Goal: Information Seeking & Learning: Find specific fact

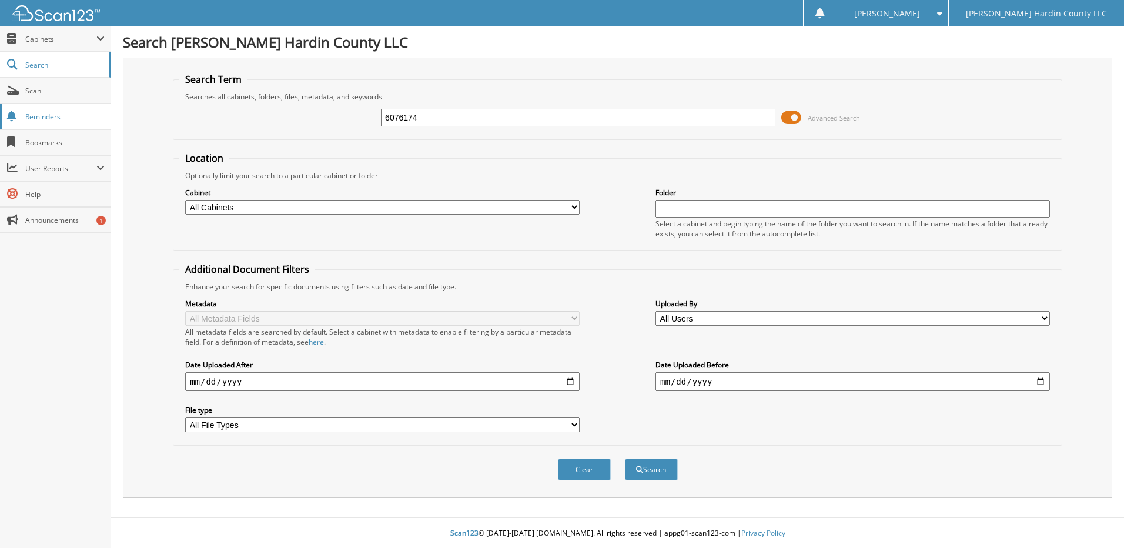
type input "6076174"
click at [625, 459] on button "Search" at bounding box center [651, 470] width 53 height 22
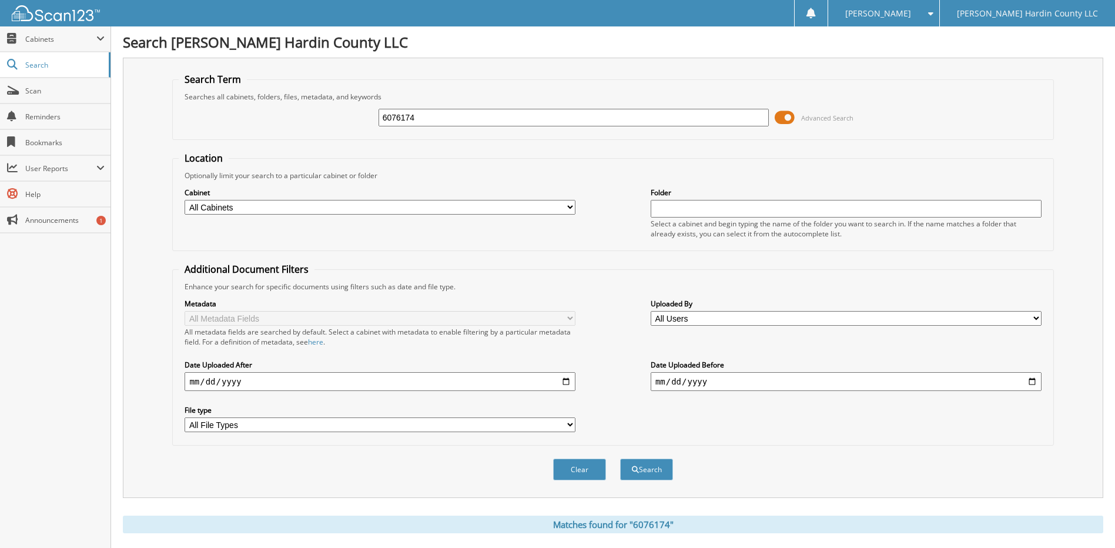
click at [780, 116] on span at bounding box center [785, 118] width 20 height 18
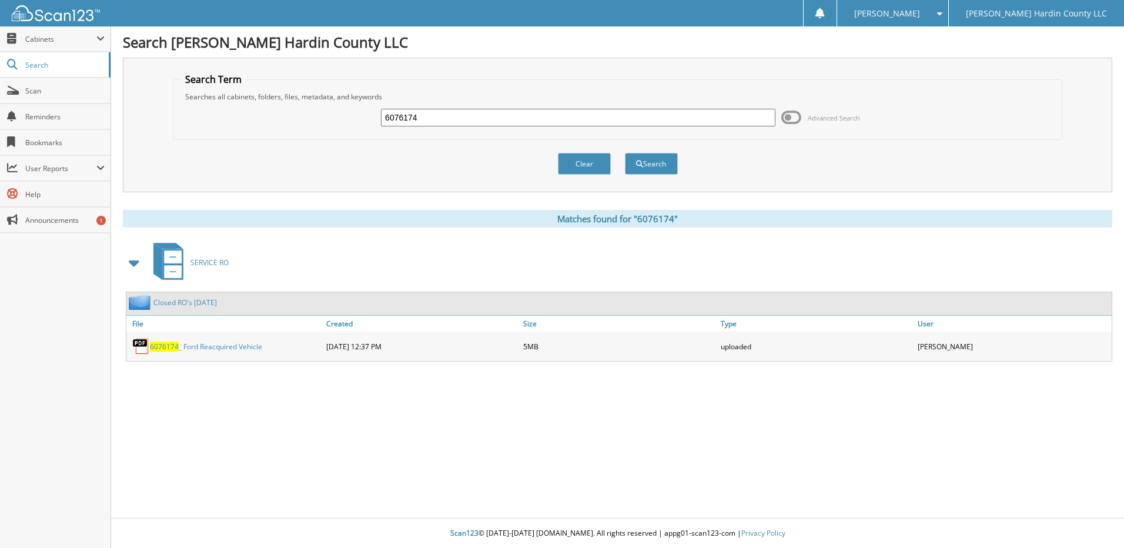
click at [426, 115] on input "6076174" at bounding box center [578, 118] width 394 height 18
type input "6077526"
click at [625, 153] on button "Search" at bounding box center [651, 164] width 53 height 22
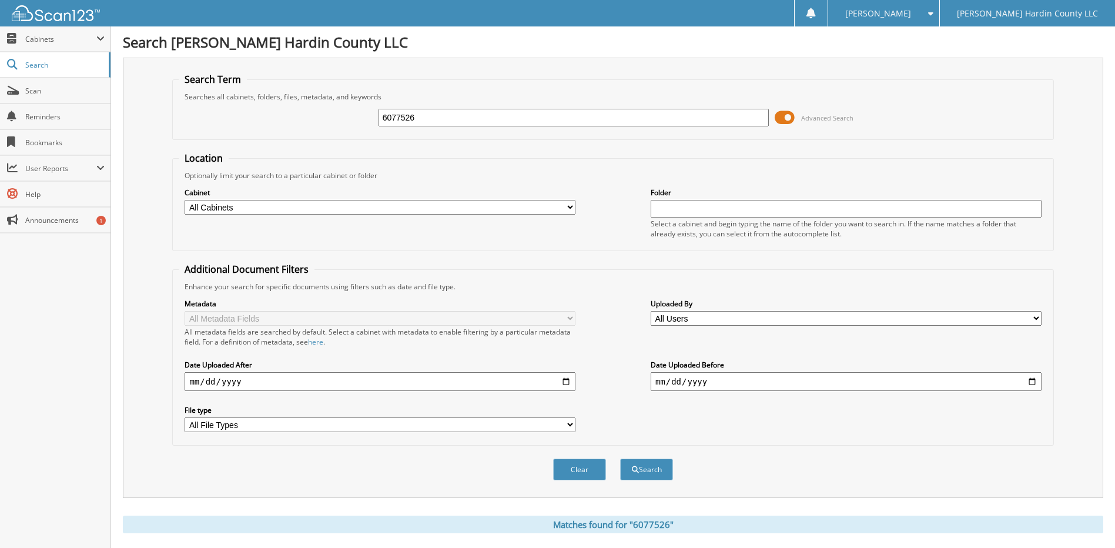
click at [778, 114] on span at bounding box center [785, 118] width 20 height 18
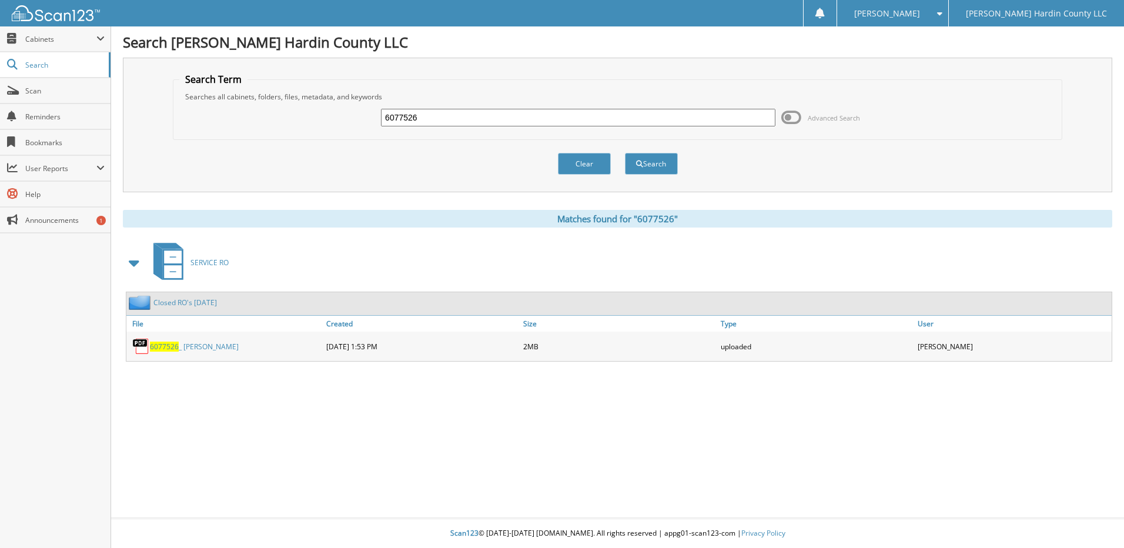
click at [453, 120] on input "6077526" at bounding box center [578, 118] width 394 height 18
type input "6077470"
click at [625, 153] on button "Search" at bounding box center [651, 164] width 53 height 22
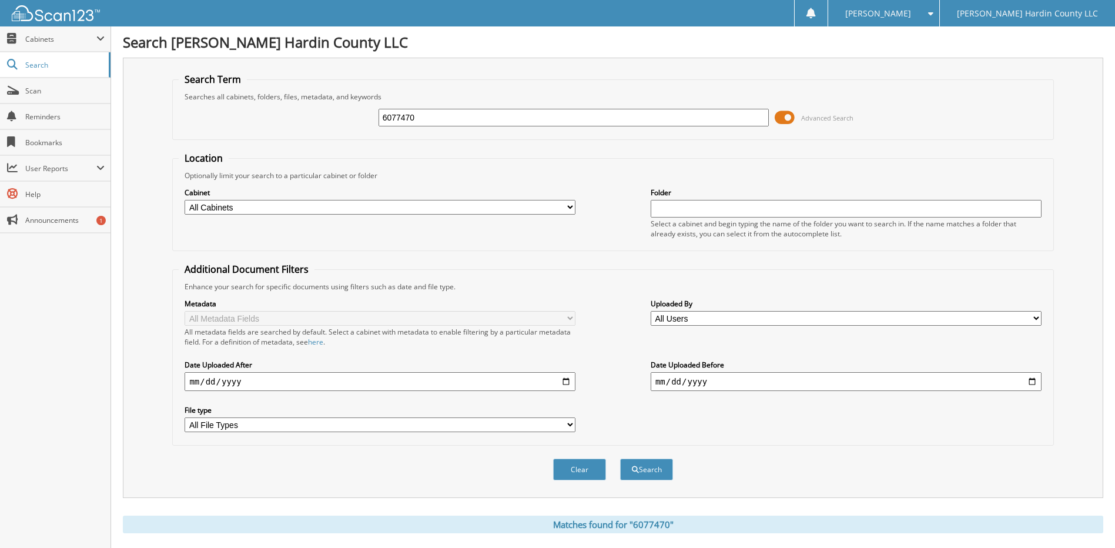
click at [780, 114] on span at bounding box center [785, 118] width 20 height 18
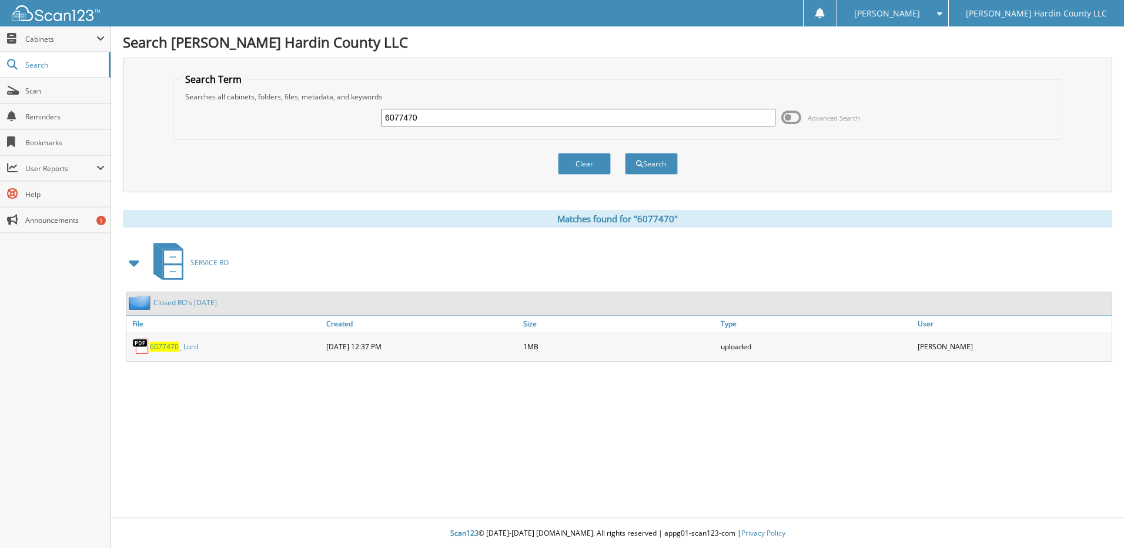
click at [499, 122] on input "6077470" at bounding box center [578, 118] width 394 height 18
type input "6077529"
click at [625, 153] on button "Search" at bounding box center [651, 164] width 53 height 22
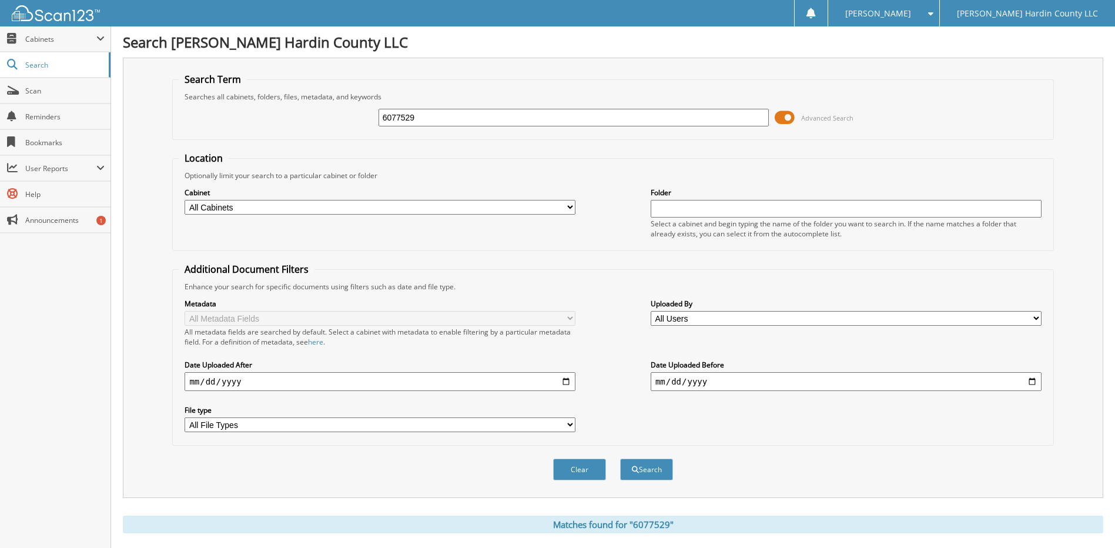
click at [781, 115] on span at bounding box center [785, 118] width 20 height 18
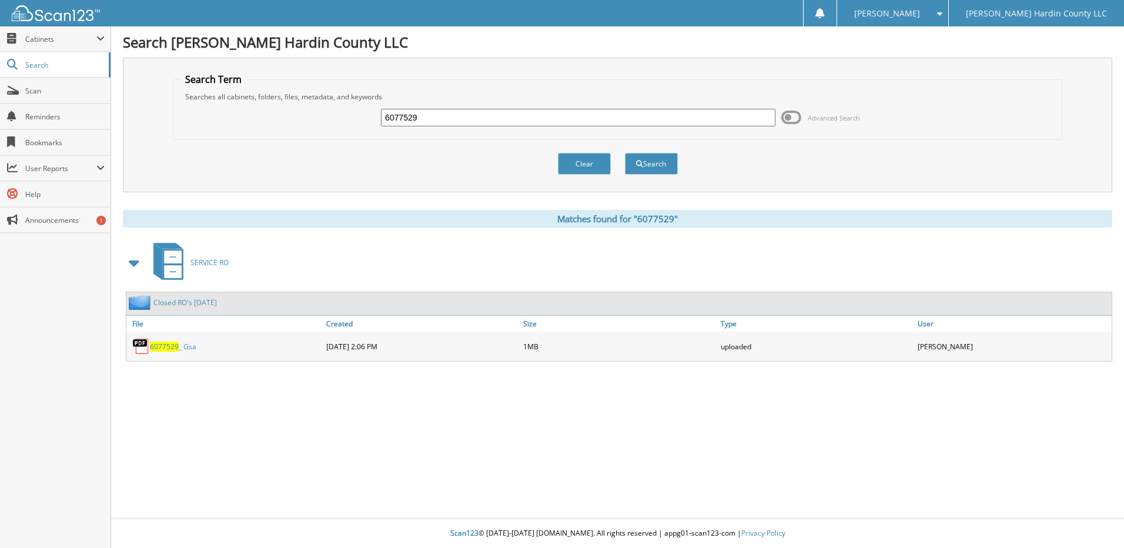
click at [436, 116] on input "6077529" at bounding box center [578, 118] width 394 height 18
type input "6077531"
click at [625, 153] on button "Search" at bounding box center [651, 164] width 53 height 22
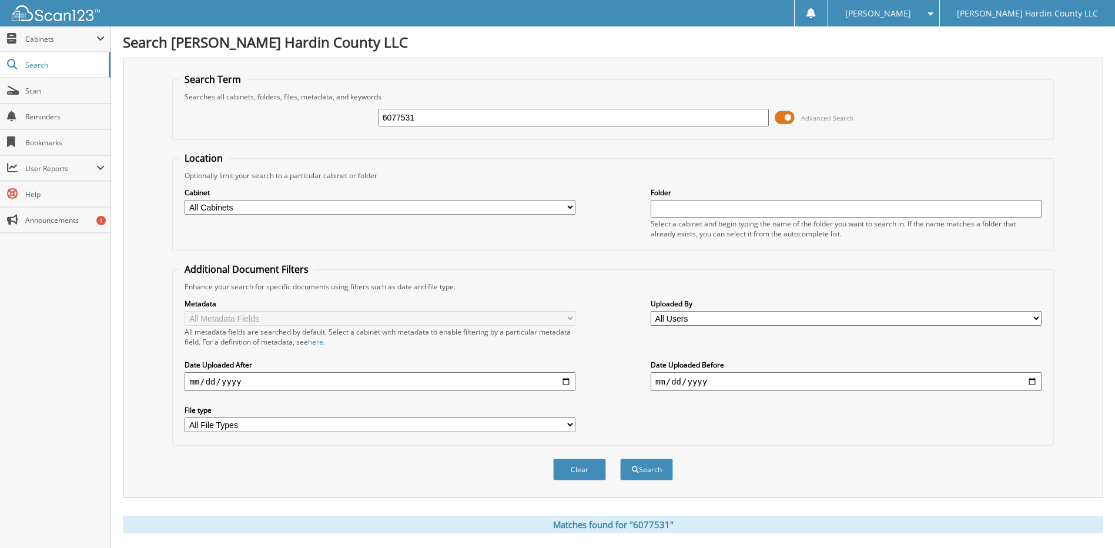
click at [781, 119] on span at bounding box center [785, 118] width 20 height 18
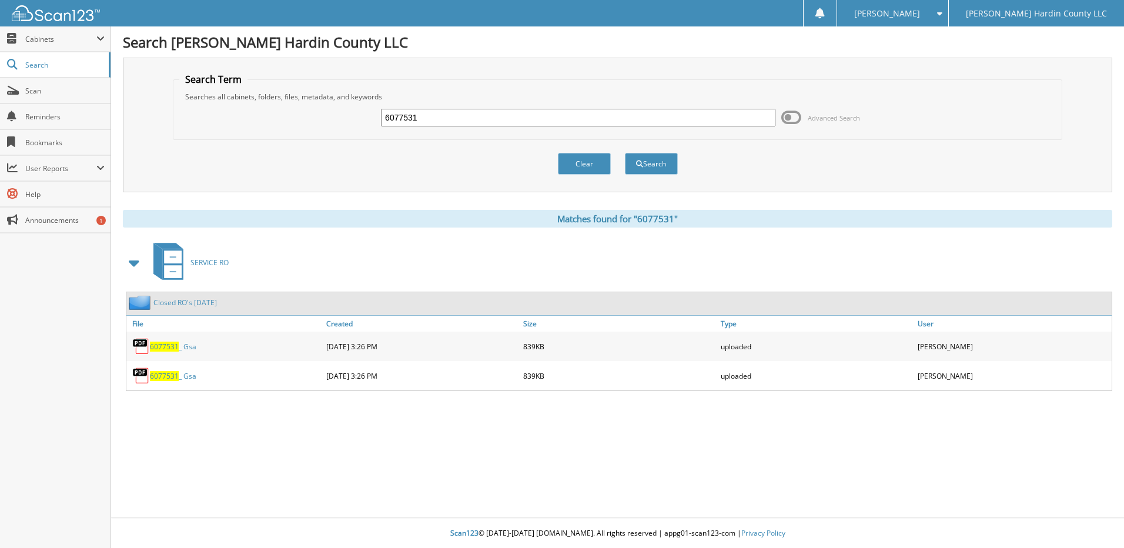
click at [468, 113] on input "6077531" at bounding box center [578, 118] width 394 height 18
type input "6077514"
click at [625, 153] on button "Search" at bounding box center [651, 164] width 53 height 22
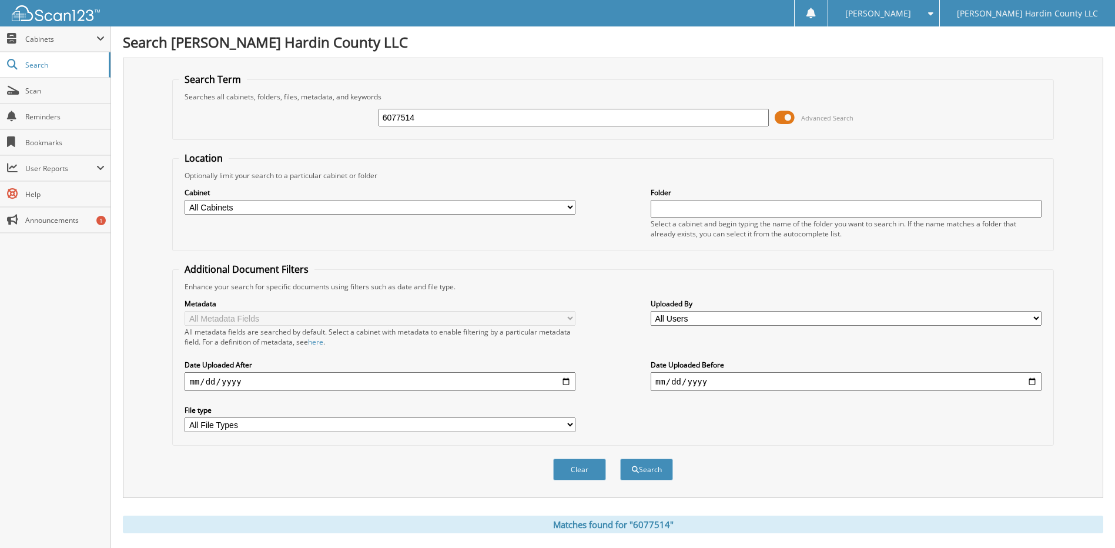
click at [784, 112] on span at bounding box center [785, 118] width 20 height 18
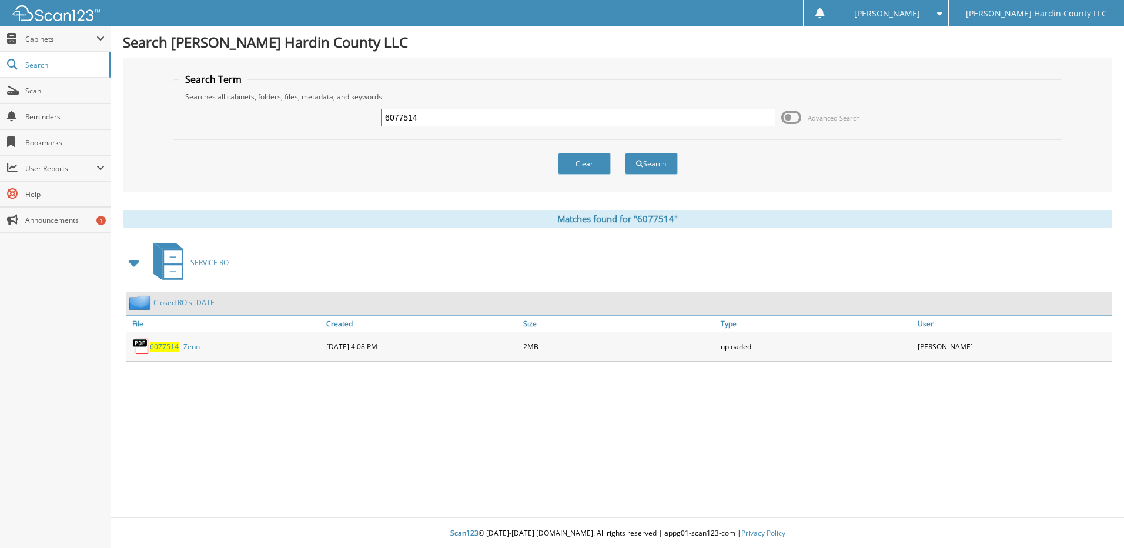
click at [441, 115] on input "6077514" at bounding box center [578, 118] width 394 height 18
type input "60775234"
click at [625, 153] on button "Search" at bounding box center [651, 164] width 53 height 22
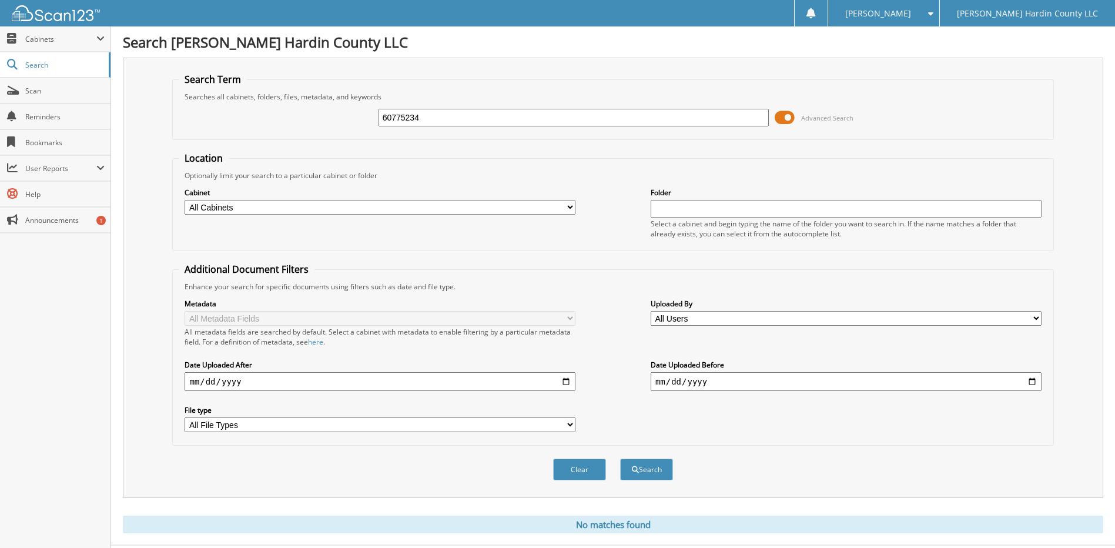
click at [784, 119] on span at bounding box center [785, 118] width 20 height 18
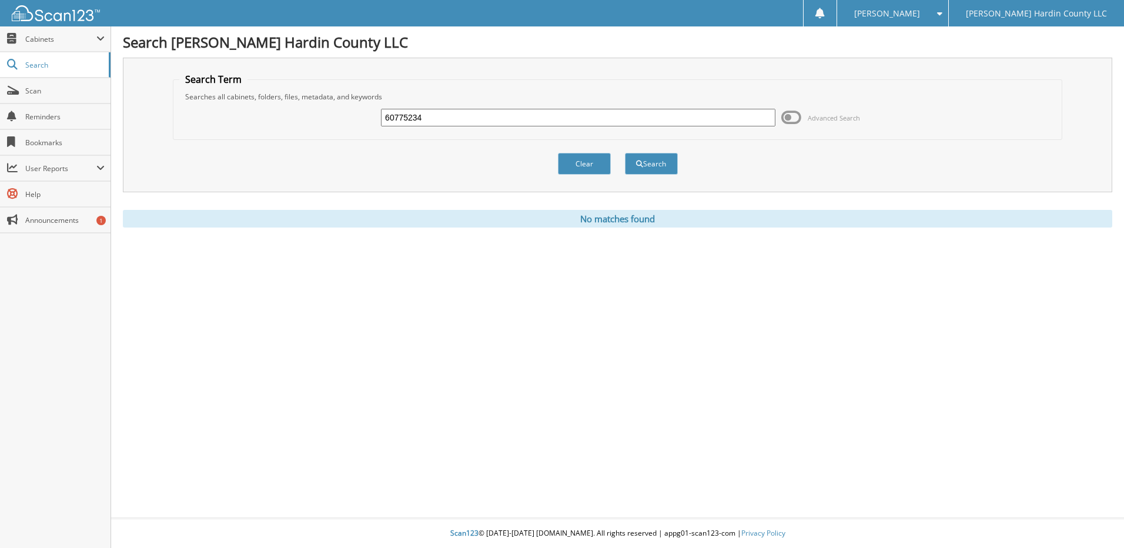
click at [434, 116] on input "60775234" at bounding box center [578, 118] width 394 height 18
type input "6077524"
click at [625, 153] on button "Search" at bounding box center [651, 164] width 53 height 22
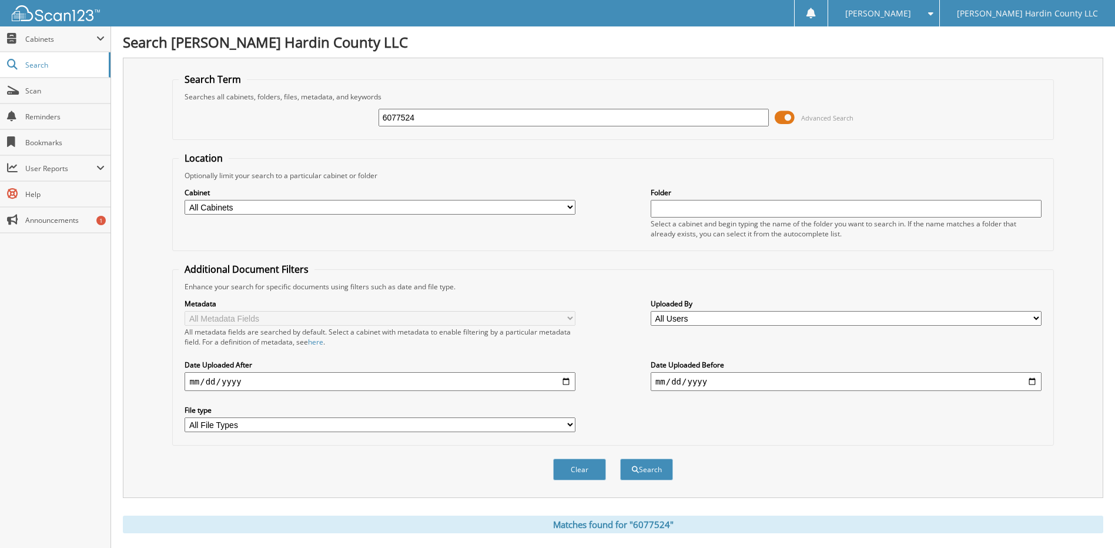
click at [778, 115] on span at bounding box center [785, 118] width 20 height 18
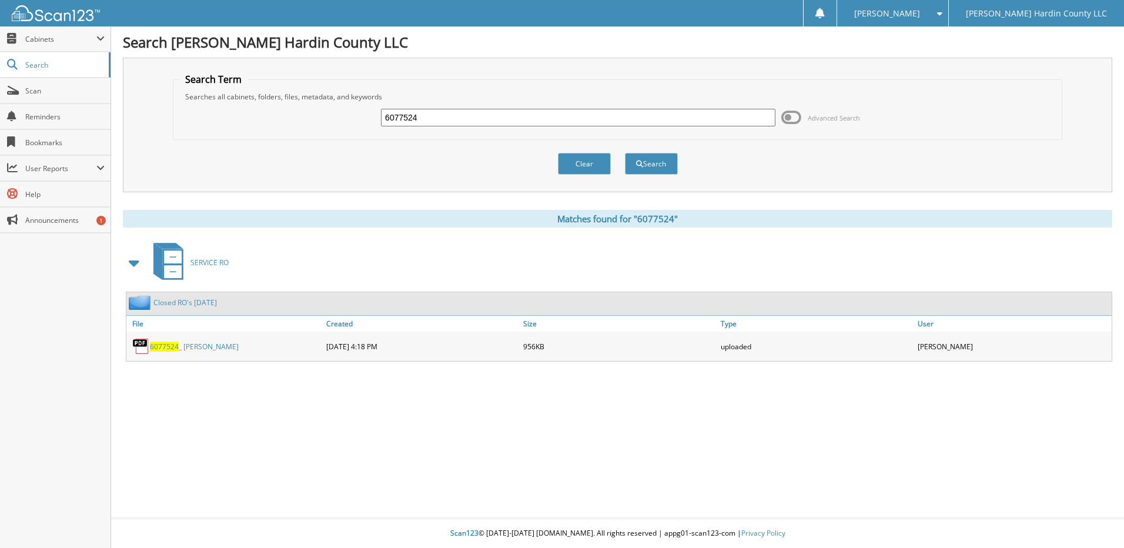
click at [490, 121] on input "6077524" at bounding box center [578, 118] width 394 height 18
type input "6077528"
click at [625, 153] on button "Search" at bounding box center [651, 164] width 53 height 22
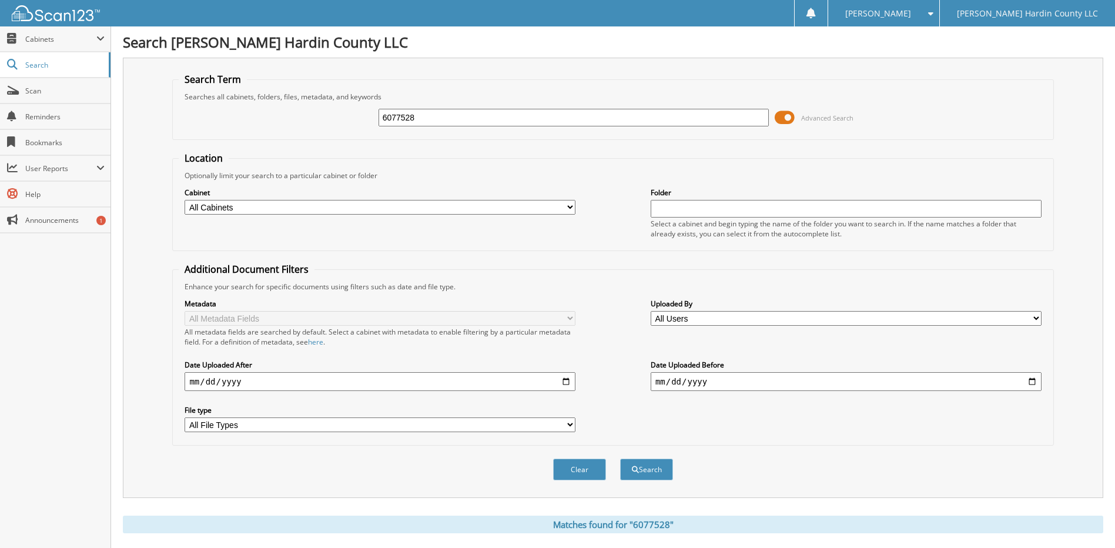
click at [779, 119] on span at bounding box center [785, 118] width 20 height 18
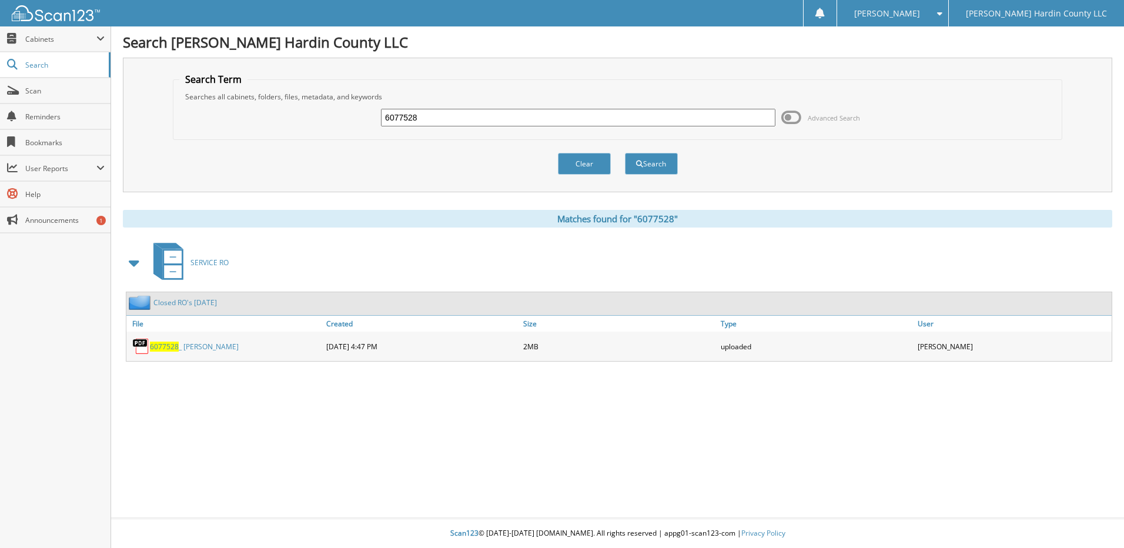
click at [451, 123] on input "6077528" at bounding box center [578, 118] width 394 height 18
type input "6077505"
click at [625, 153] on button "Search" at bounding box center [651, 164] width 53 height 22
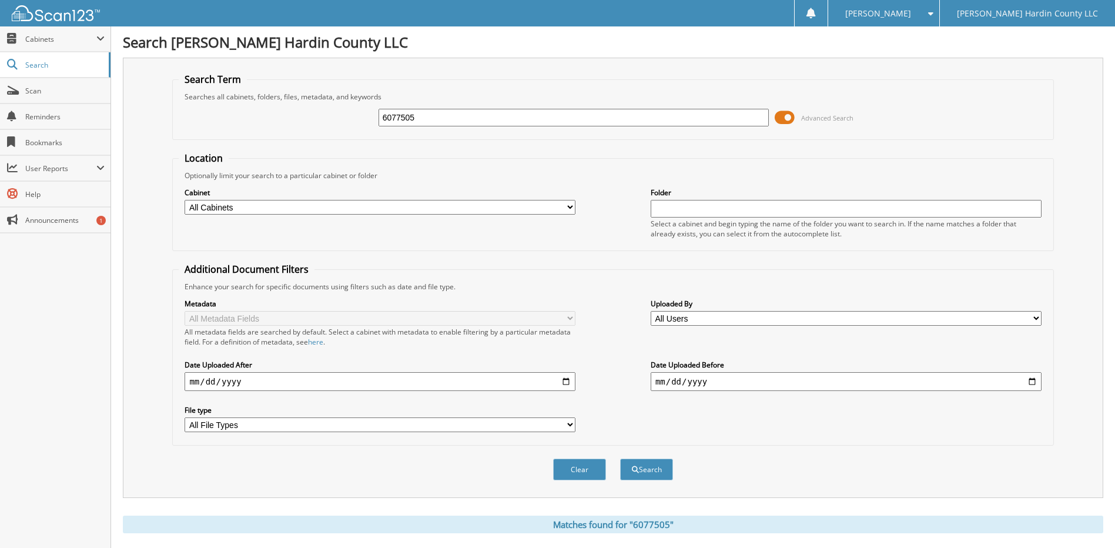
click at [785, 113] on span at bounding box center [785, 118] width 20 height 18
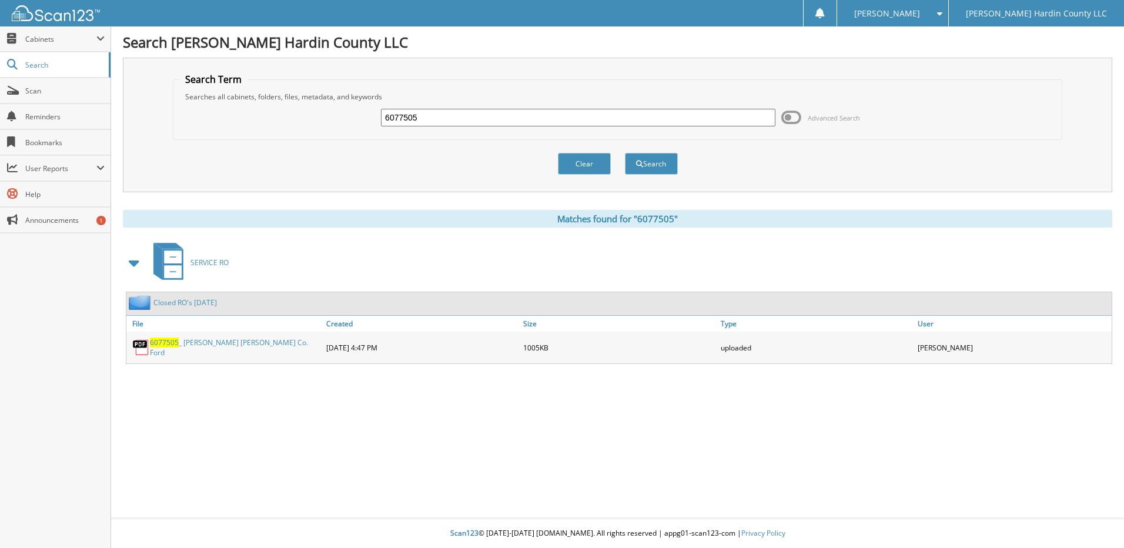
click at [431, 116] on input "6077505" at bounding box center [578, 118] width 394 height 18
type input "6077516"
click at [625, 153] on button "Search" at bounding box center [651, 164] width 53 height 22
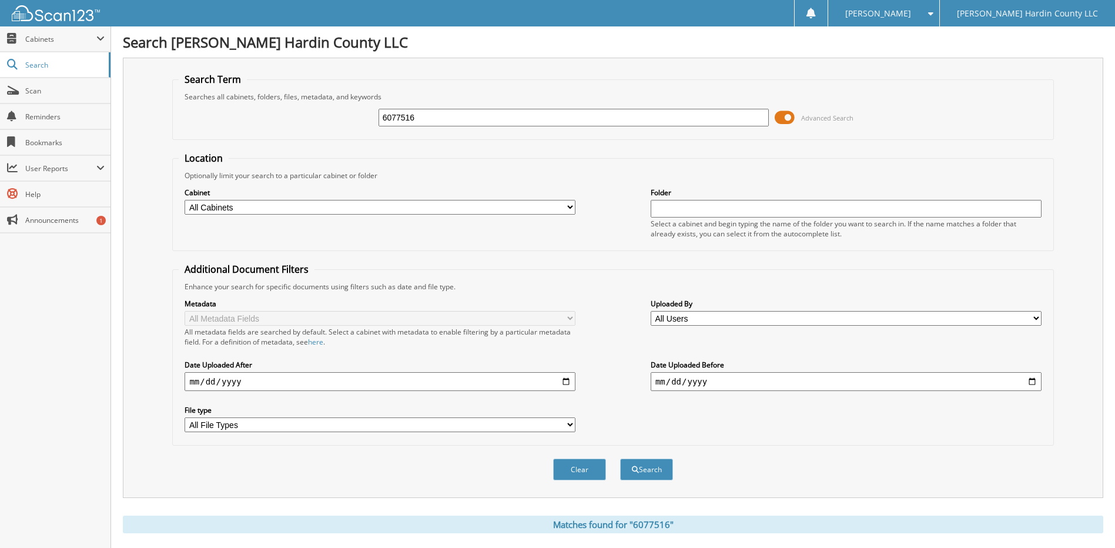
click at [788, 118] on span at bounding box center [785, 118] width 20 height 18
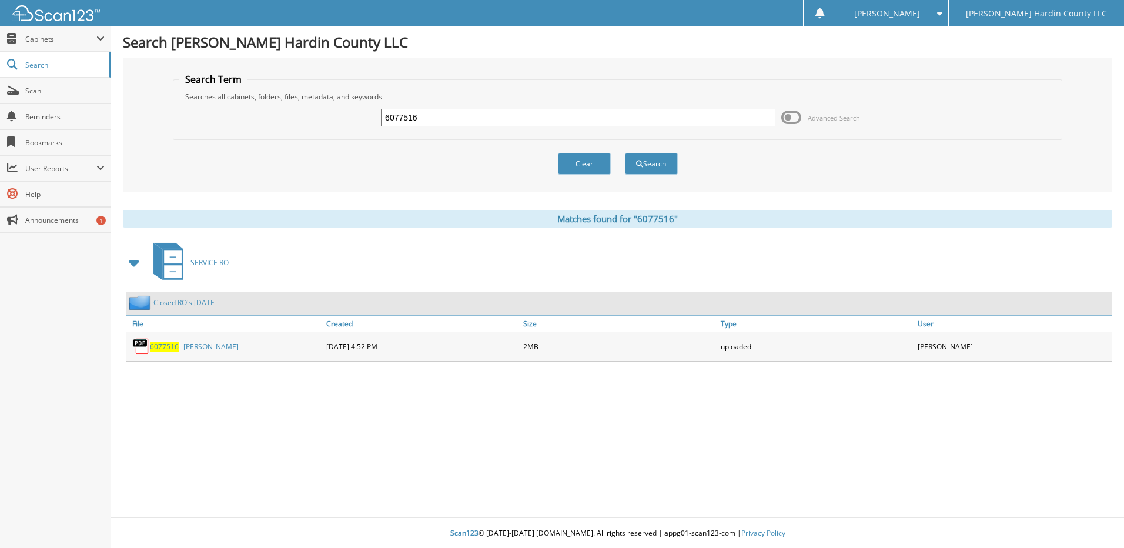
click at [441, 119] on input "6077516" at bounding box center [578, 118] width 394 height 18
type input "6077364"
click at [625, 153] on button "Search" at bounding box center [651, 164] width 53 height 22
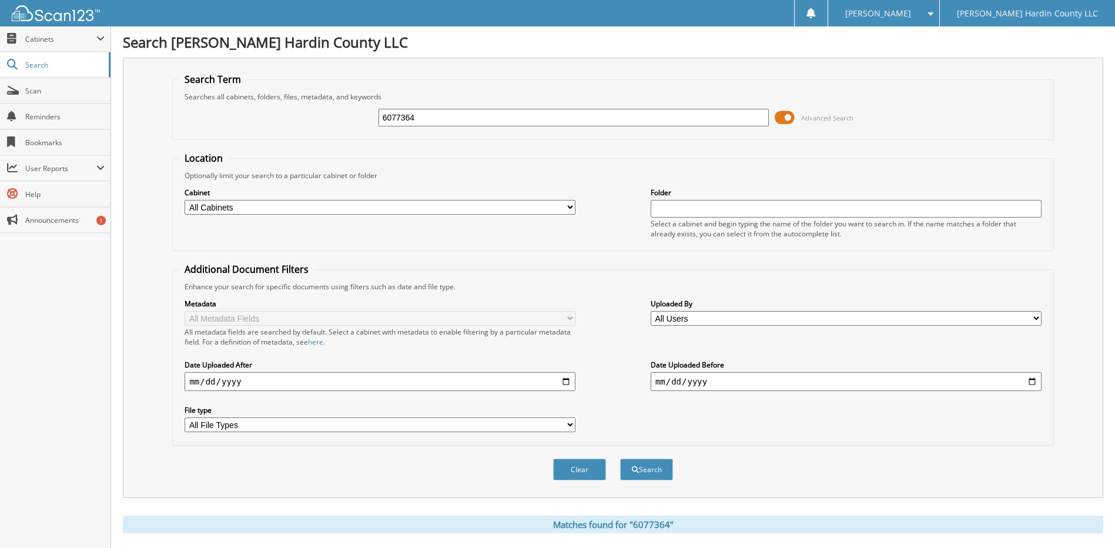
click at [789, 117] on span at bounding box center [785, 118] width 20 height 18
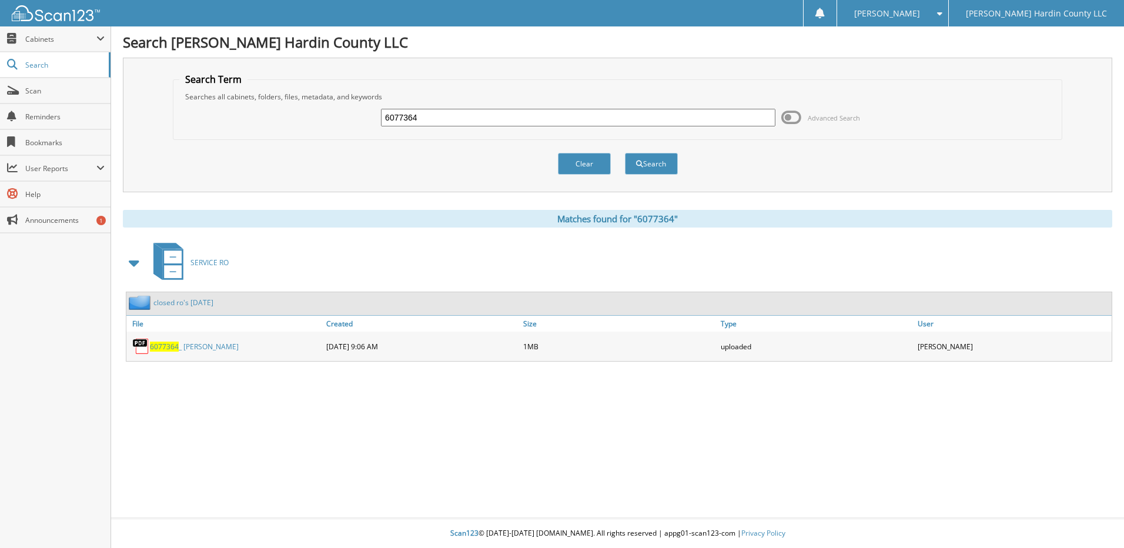
click at [433, 115] on input "6077364" at bounding box center [578, 118] width 394 height 18
type input "6077508"
click at [625, 153] on button "Search" at bounding box center [651, 164] width 53 height 22
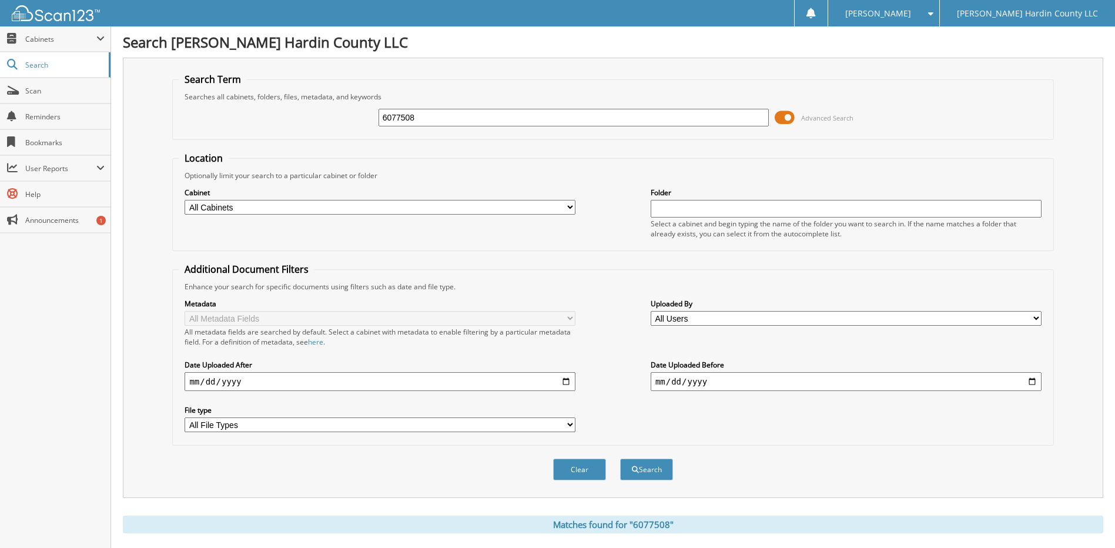
click at [781, 119] on span at bounding box center [785, 118] width 20 height 18
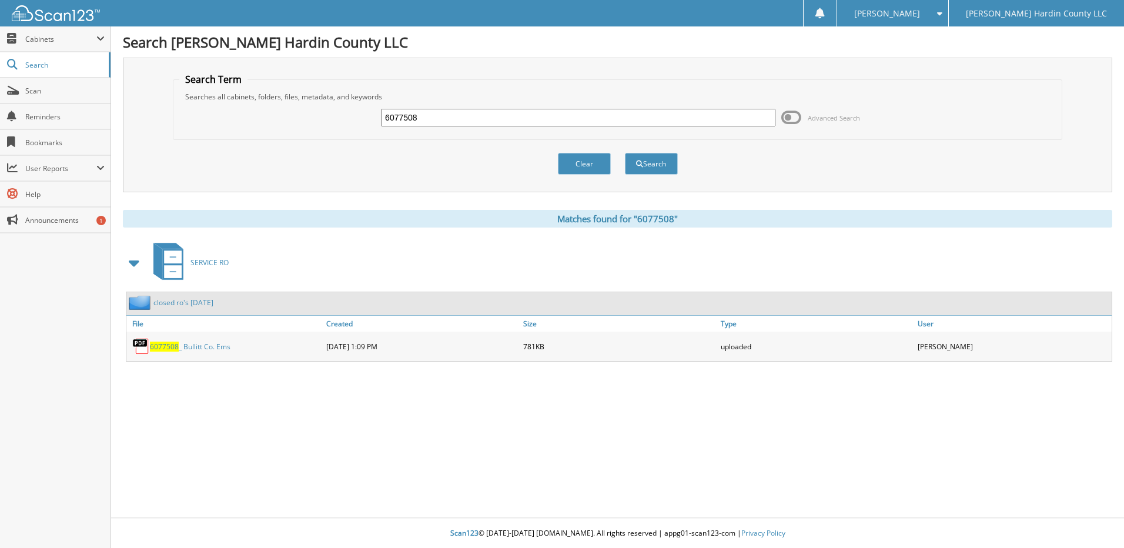
click at [449, 116] on input "6077508" at bounding box center [578, 118] width 394 height 18
type input "6077507"
click at [625, 153] on button "Search" at bounding box center [651, 164] width 53 height 22
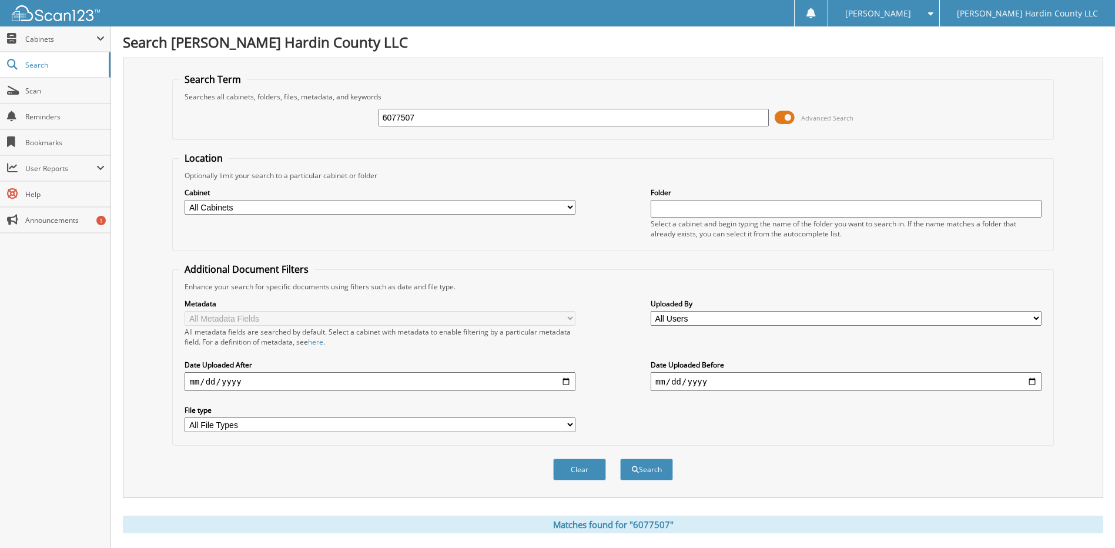
click at [791, 114] on span at bounding box center [785, 118] width 20 height 18
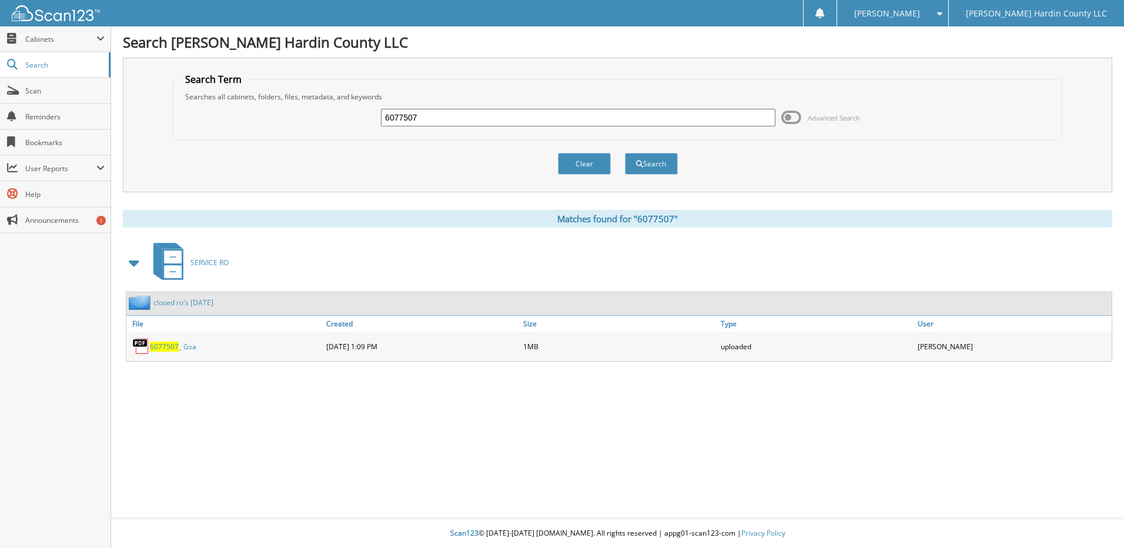
click at [445, 118] on input "6077507" at bounding box center [578, 118] width 394 height 18
type input "6077537"
click at [625, 153] on button "Search" at bounding box center [651, 164] width 53 height 22
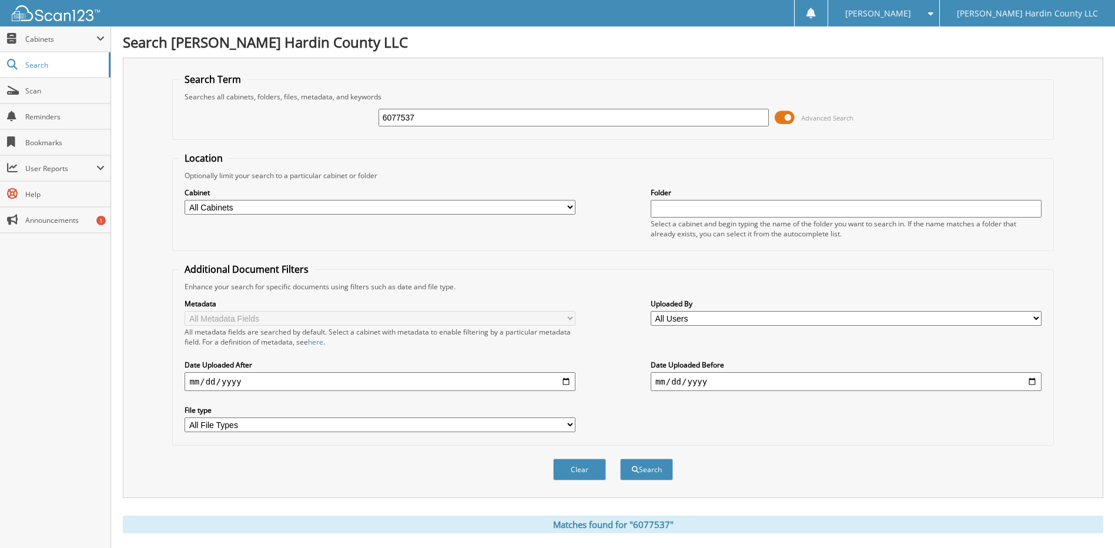
click at [781, 115] on span at bounding box center [785, 118] width 20 height 18
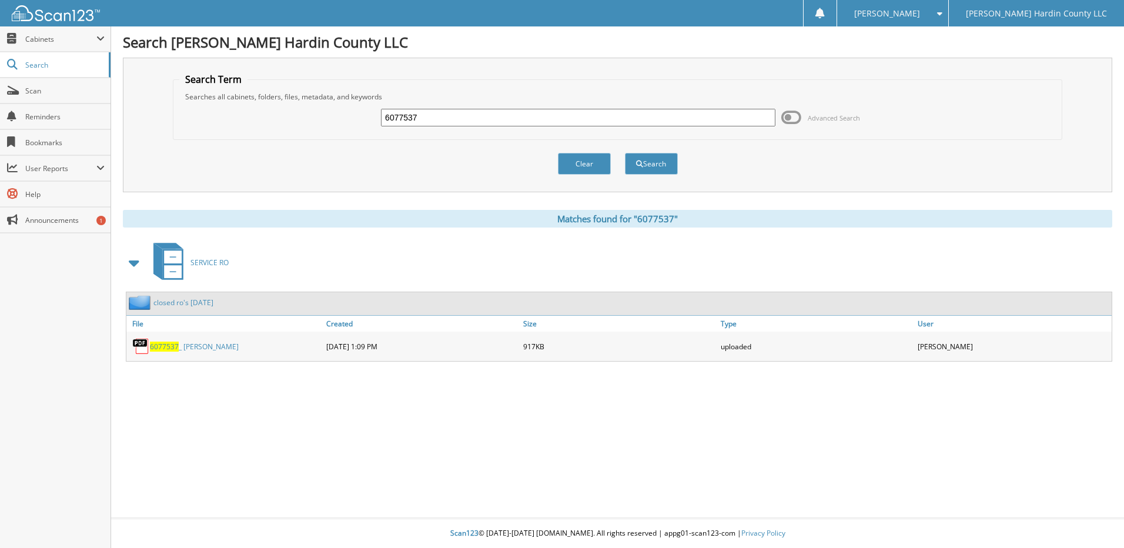
click at [443, 119] on input "6077537" at bounding box center [578, 118] width 394 height 18
type input "6077098"
click at [625, 153] on button "Search" at bounding box center [651, 164] width 53 height 22
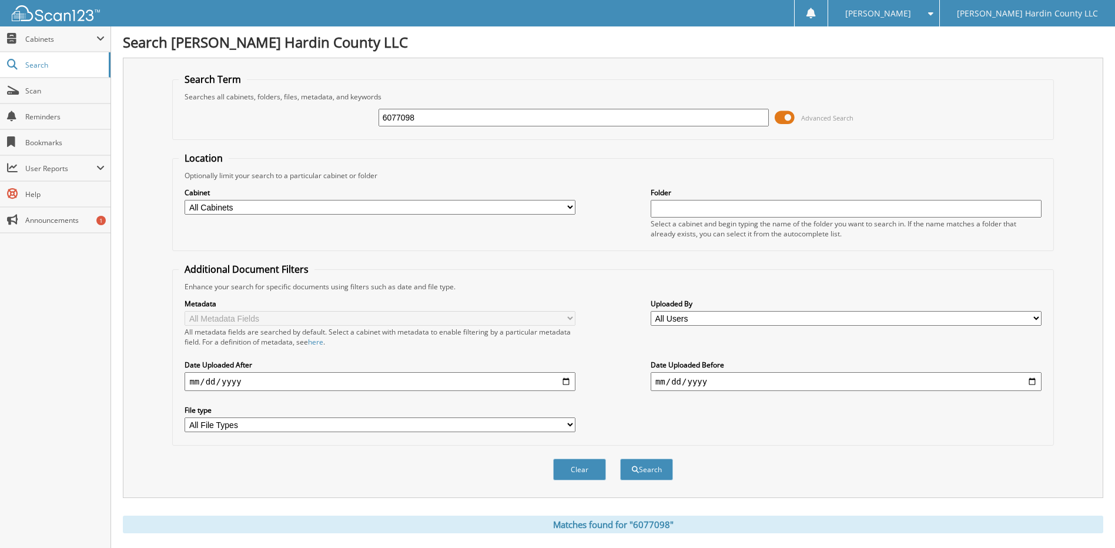
click at [777, 115] on span at bounding box center [785, 118] width 20 height 18
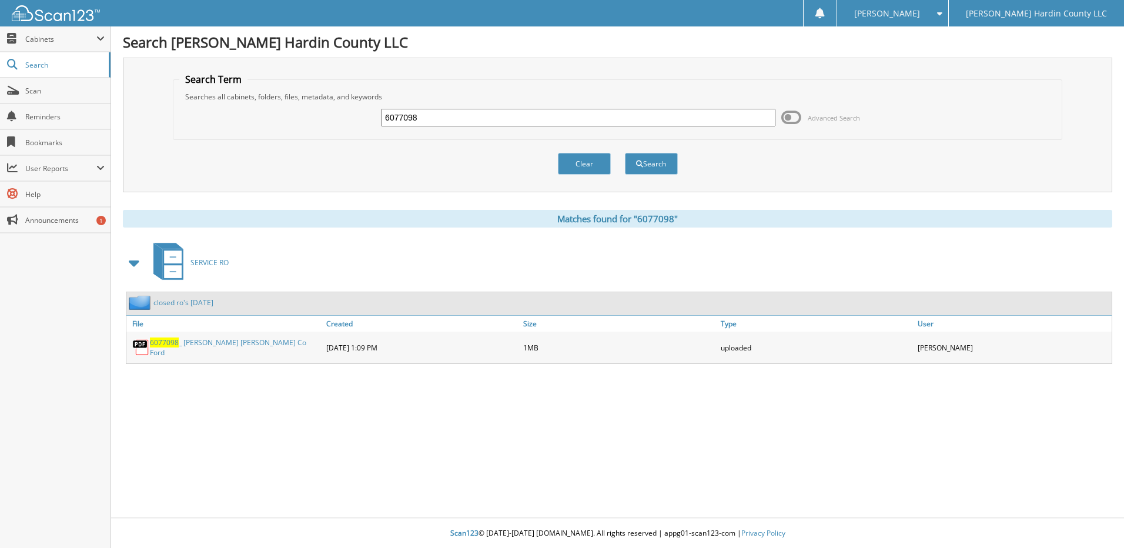
click at [440, 113] on input "6077098" at bounding box center [578, 118] width 394 height 18
type input "6077395"
click at [625, 153] on button "Search" at bounding box center [651, 164] width 53 height 22
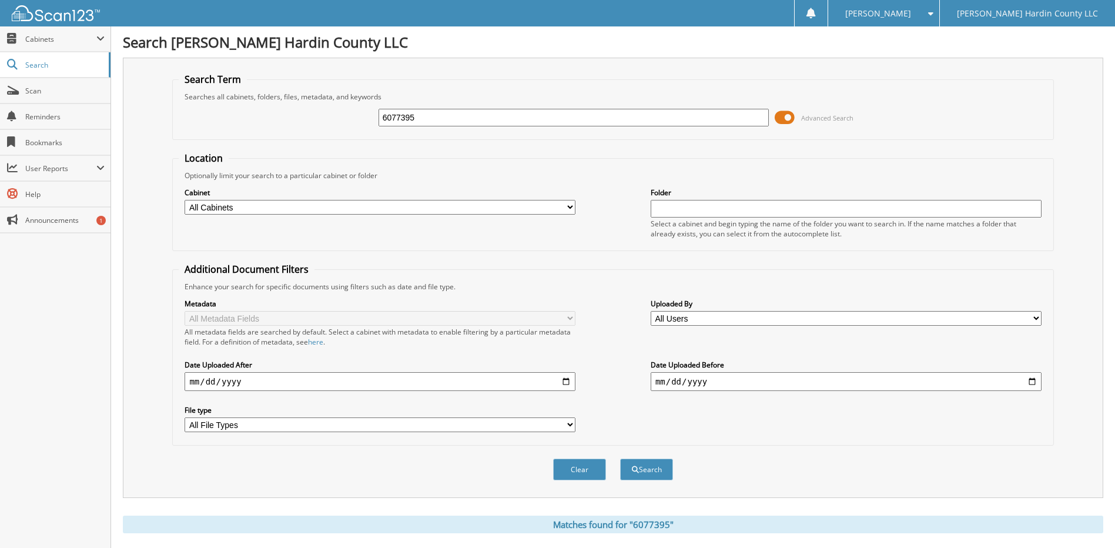
click at [781, 117] on span at bounding box center [785, 118] width 20 height 18
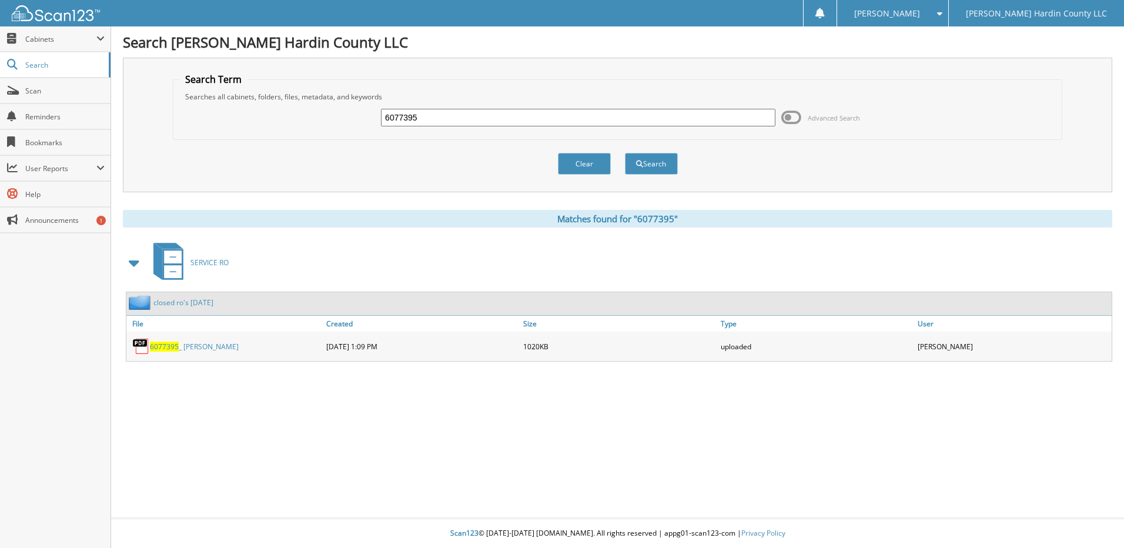
click at [440, 118] on input "6077395" at bounding box center [578, 118] width 394 height 18
type input "6077542"
click at [625, 153] on button "Search" at bounding box center [651, 164] width 53 height 22
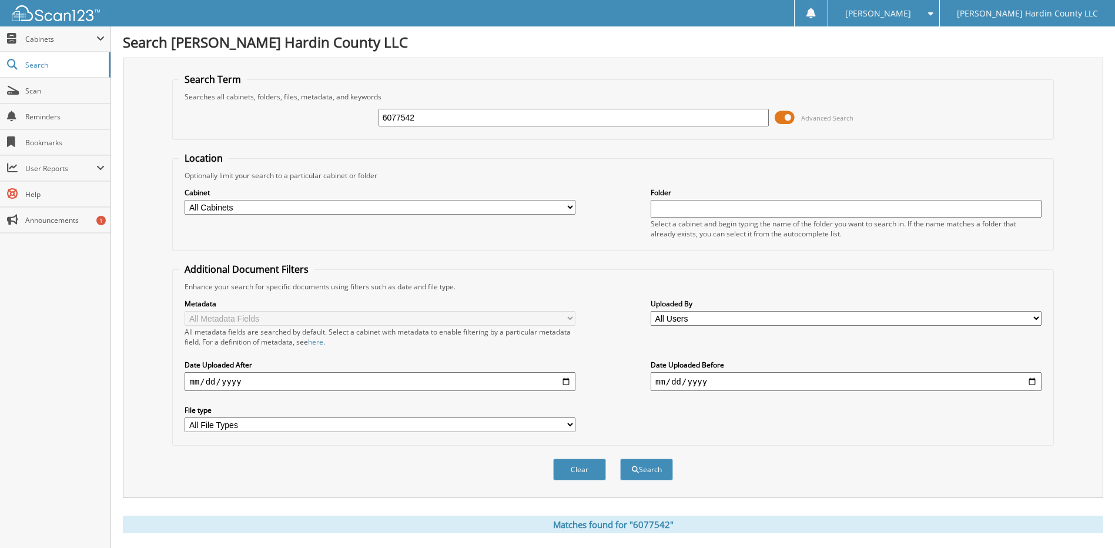
click at [787, 110] on span at bounding box center [785, 118] width 20 height 18
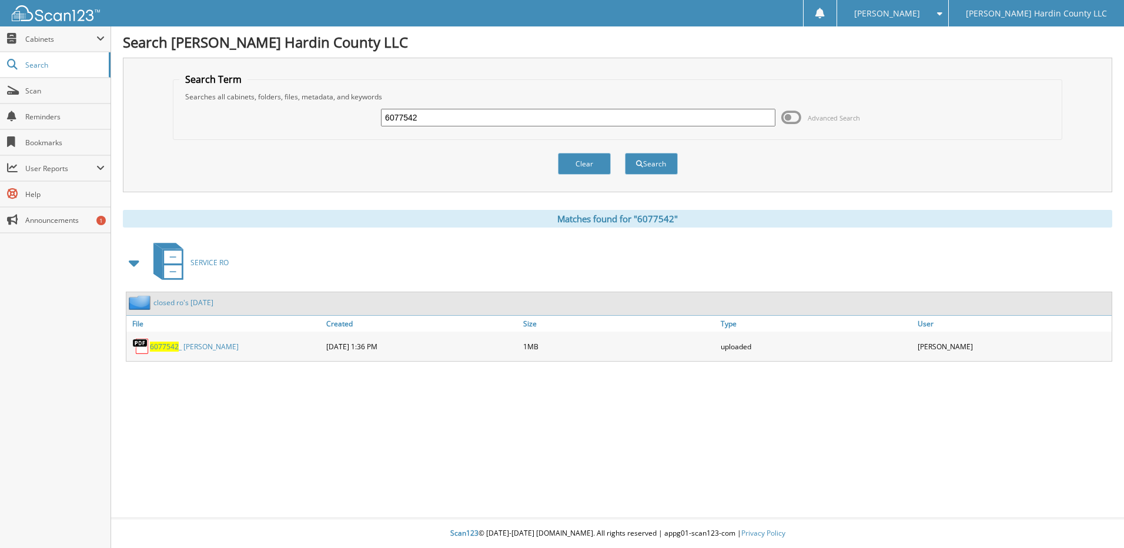
click at [435, 121] on input "6077542" at bounding box center [578, 118] width 394 height 18
type input "6077448"
click at [625, 153] on button "Search" at bounding box center [651, 164] width 53 height 22
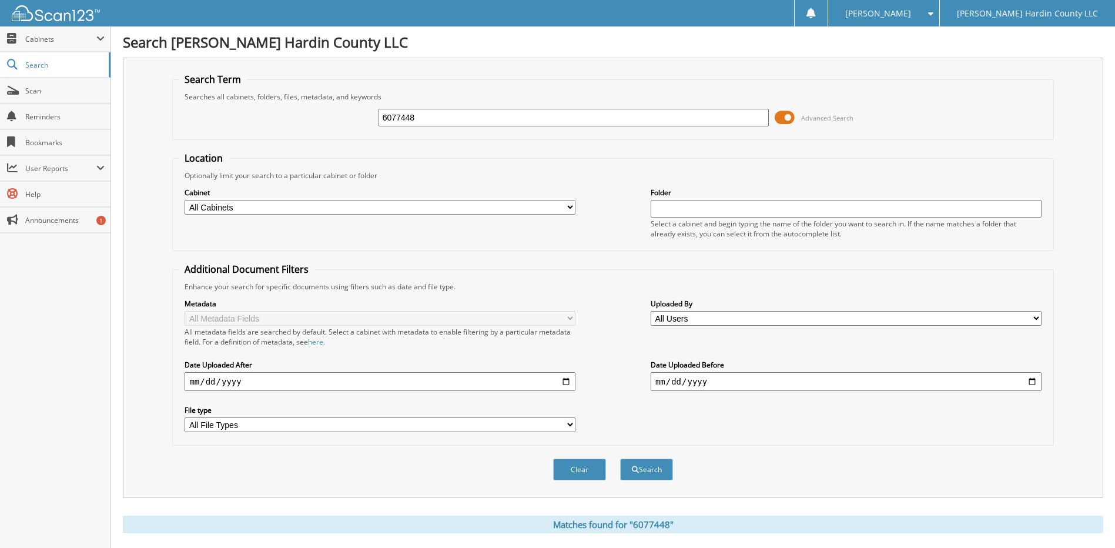
click at [779, 121] on span at bounding box center [785, 118] width 20 height 18
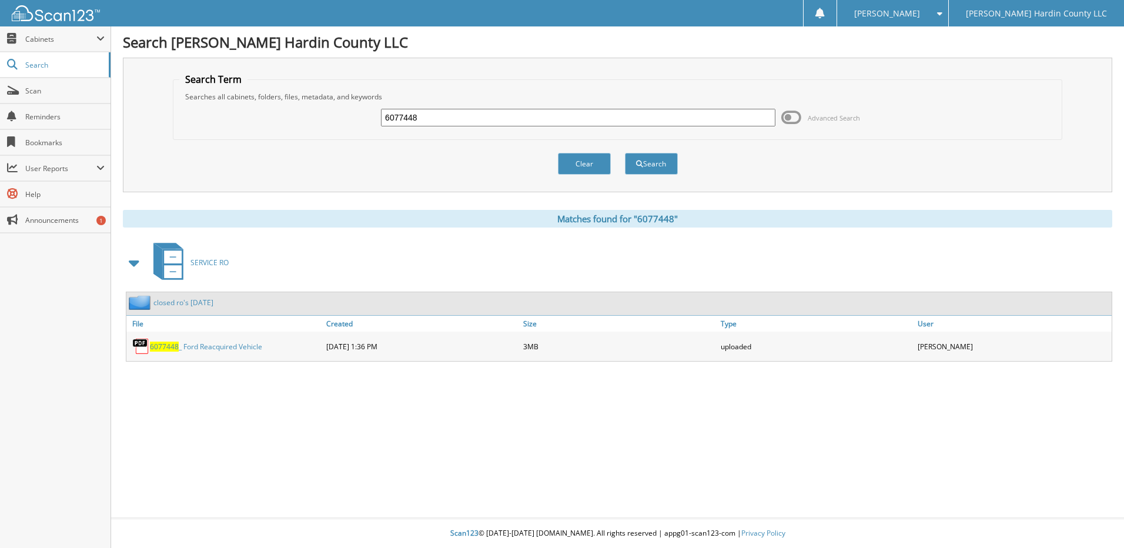
click at [456, 118] on input "6077448" at bounding box center [578, 118] width 394 height 18
type input "6077519"
click at [625, 153] on button "Search" at bounding box center [651, 164] width 53 height 22
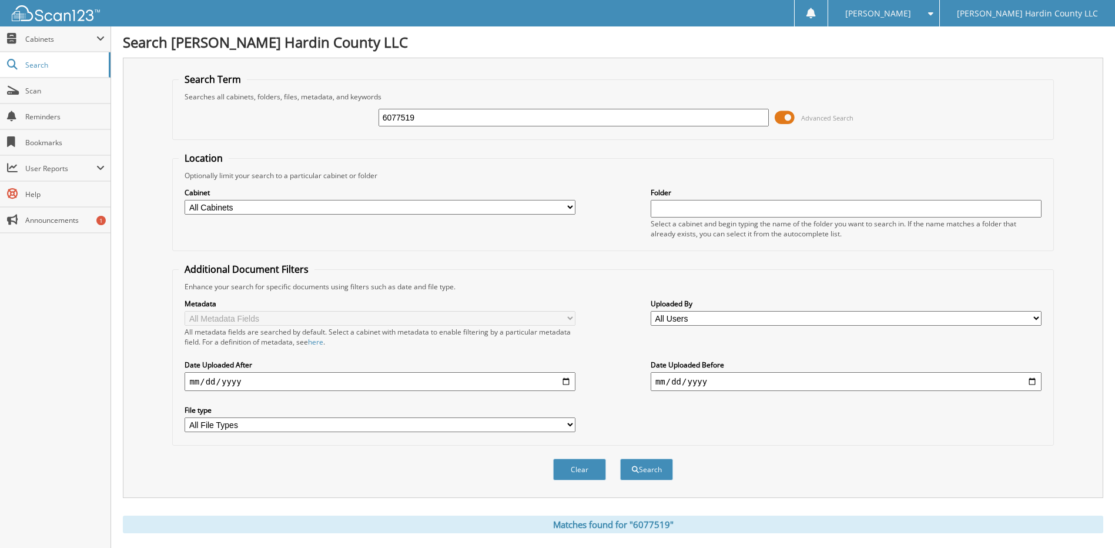
click at [783, 121] on span at bounding box center [785, 118] width 20 height 18
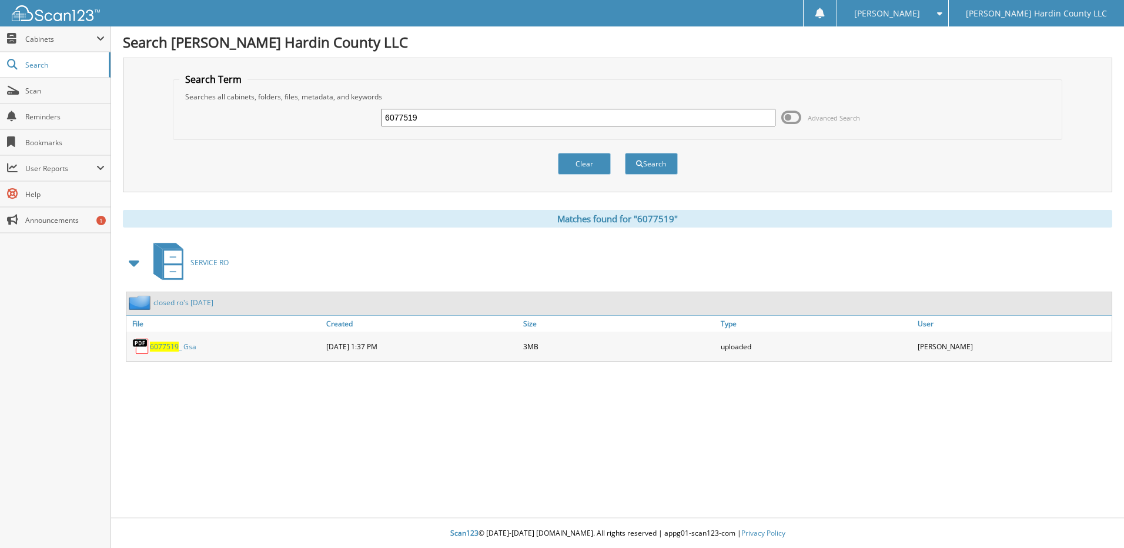
click at [484, 123] on input "6077519" at bounding box center [578, 118] width 394 height 18
type input "6077517"
click at [625, 153] on button "Search" at bounding box center [651, 164] width 53 height 22
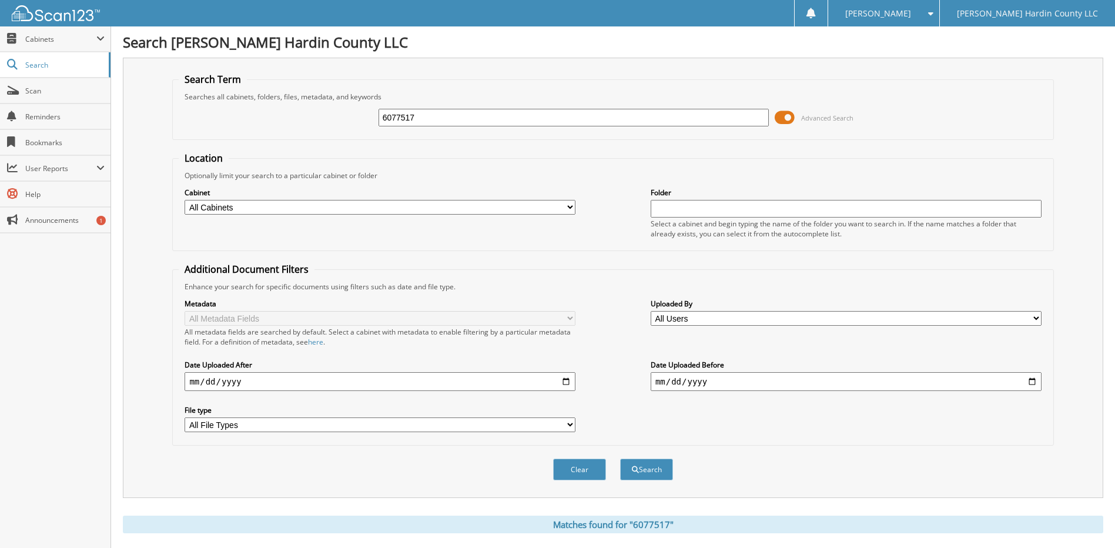
click at [783, 119] on span at bounding box center [785, 118] width 20 height 18
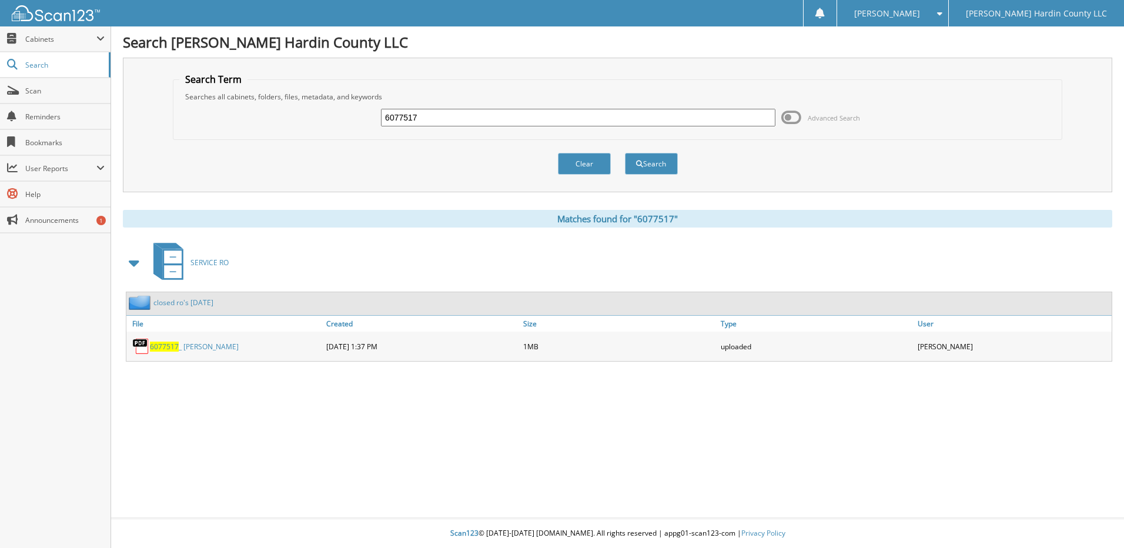
click at [429, 111] on input "6077517" at bounding box center [578, 118] width 394 height 18
type input "6077454"
click at [625, 153] on button "Search" at bounding box center [651, 164] width 53 height 22
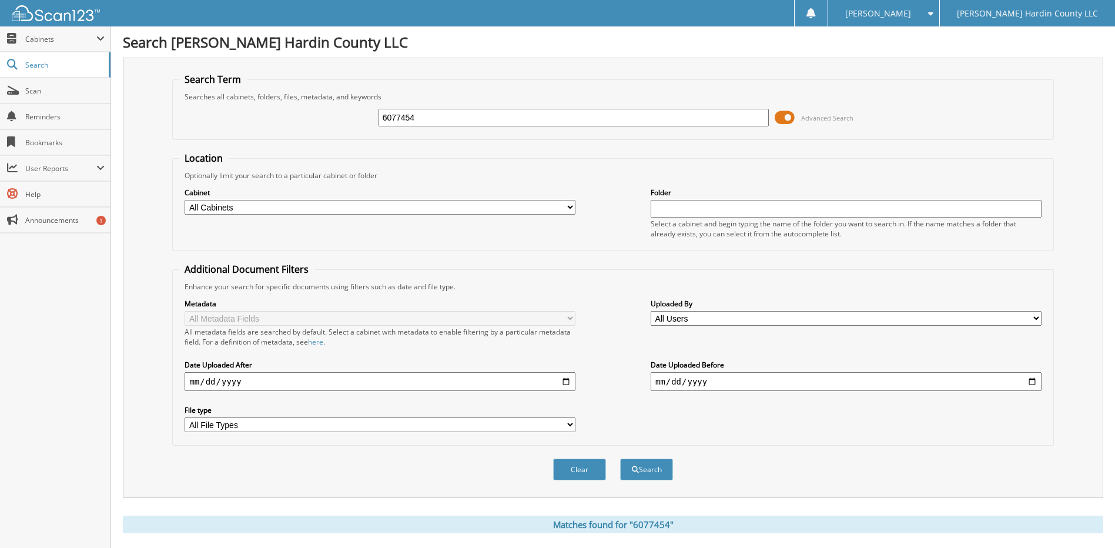
click at [779, 119] on span at bounding box center [785, 118] width 20 height 18
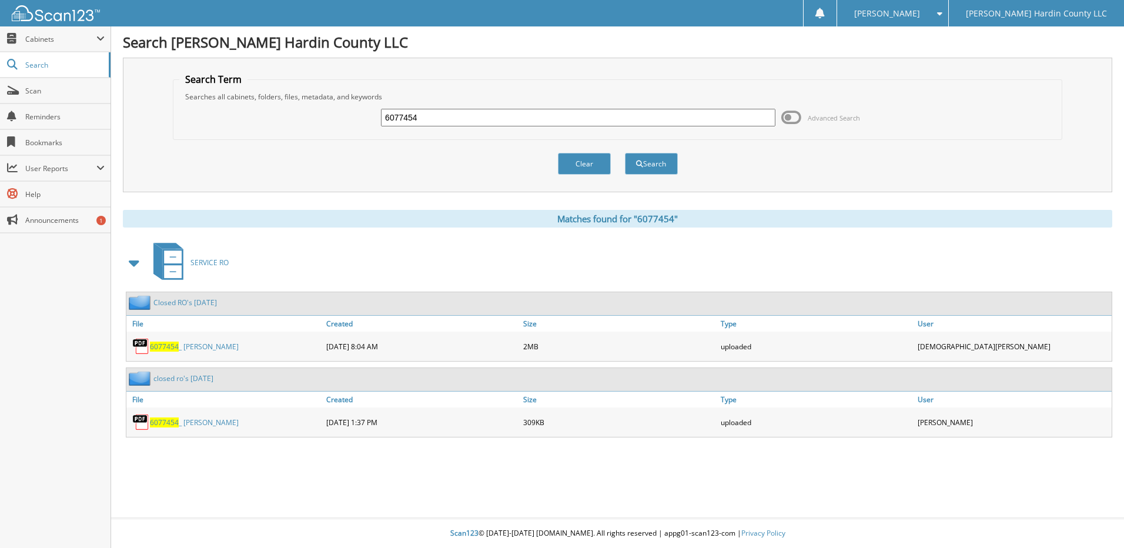
click at [443, 112] on input "6077454" at bounding box center [578, 118] width 394 height 18
type input "6077533"
click at [625, 153] on button "Search" at bounding box center [651, 164] width 53 height 22
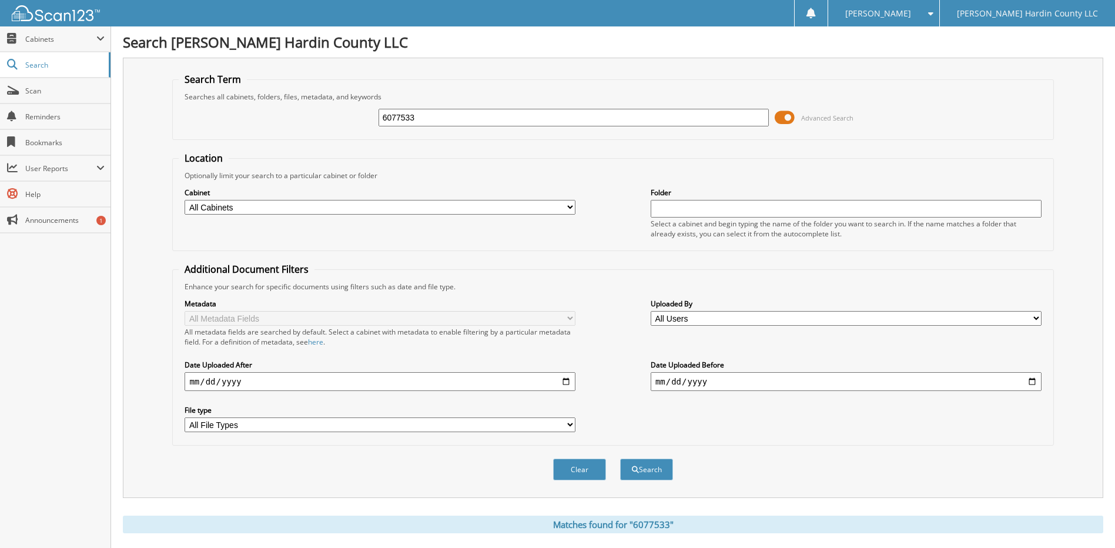
click at [781, 115] on span at bounding box center [785, 118] width 20 height 18
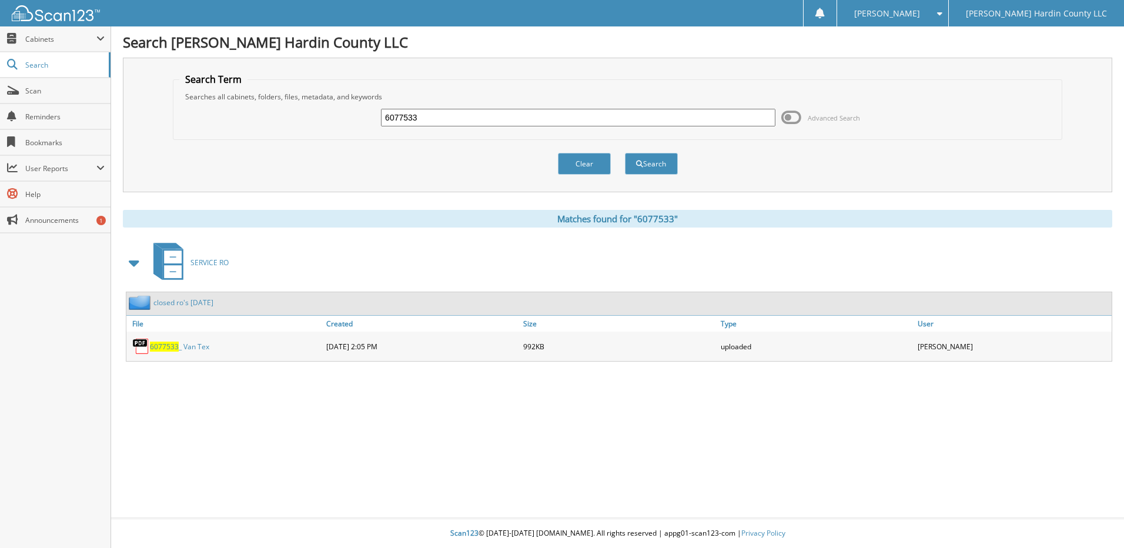
click at [441, 116] on input "6077533" at bounding box center [578, 118] width 394 height 18
type input "6077443"
click at [625, 153] on button "Search" at bounding box center [651, 164] width 53 height 22
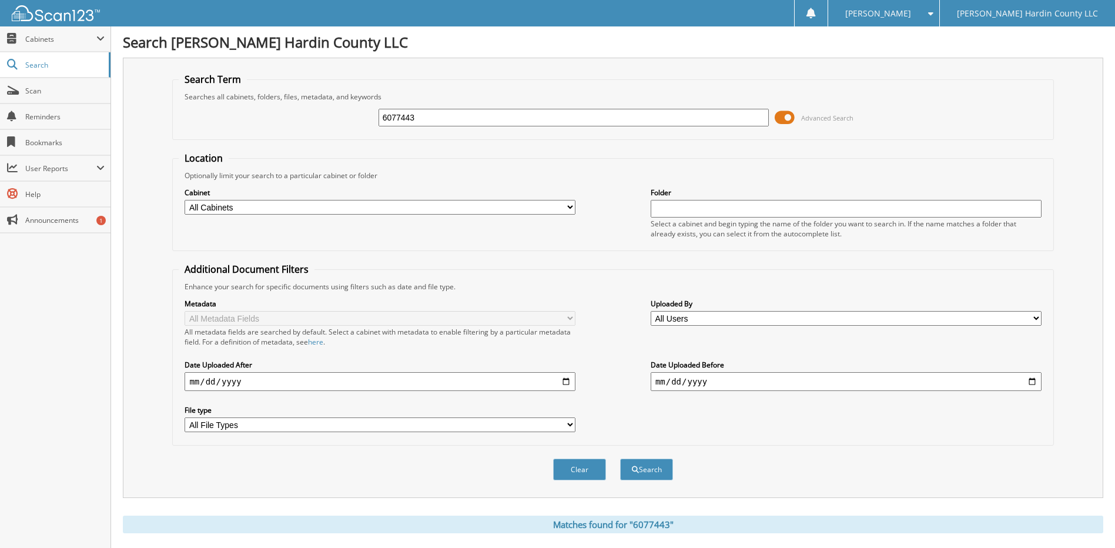
click at [782, 118] on span at bounding box center [785, 118] width 20 height 18
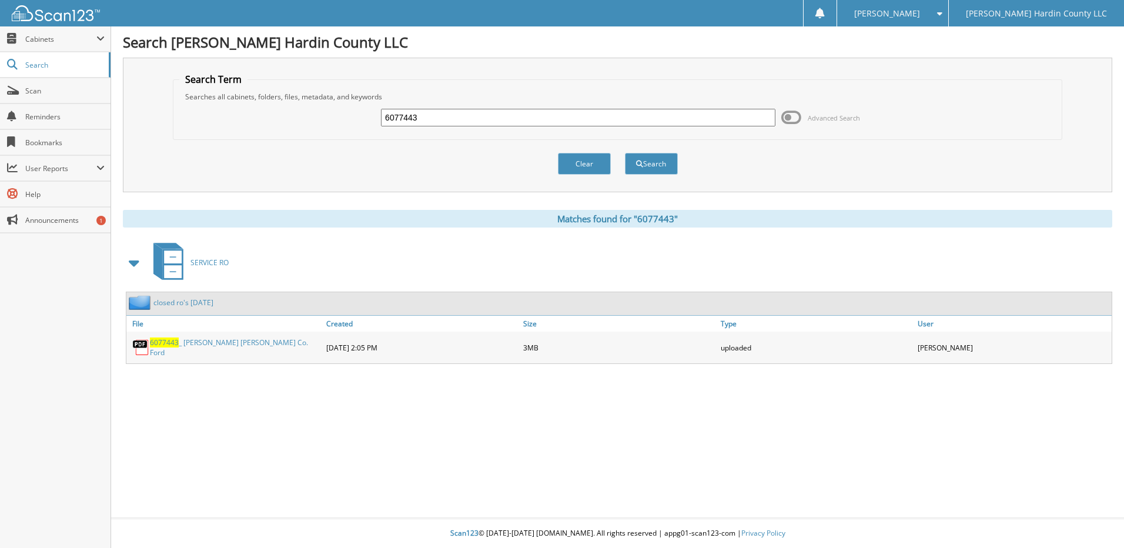
click at [460, 117] on input "6077443" at bounding box center [578, 118] width 394 height 18
type input "6077541"
click at [625, 153] on button "Search" at bounding box center [651, 164] width 53 height 22
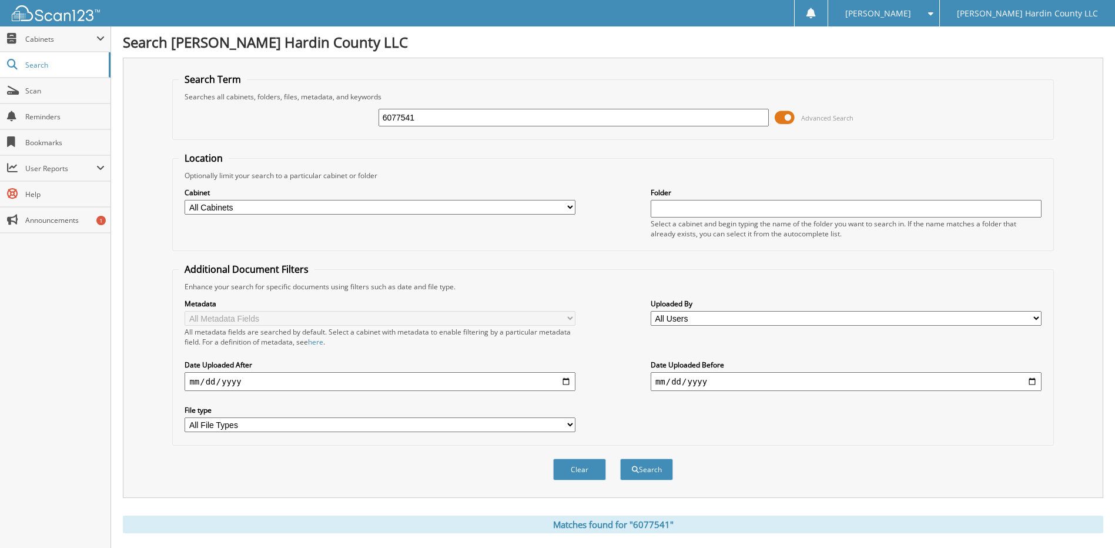
click at [782, 120] on span at bounding box center [785, 118] width 20 height 18
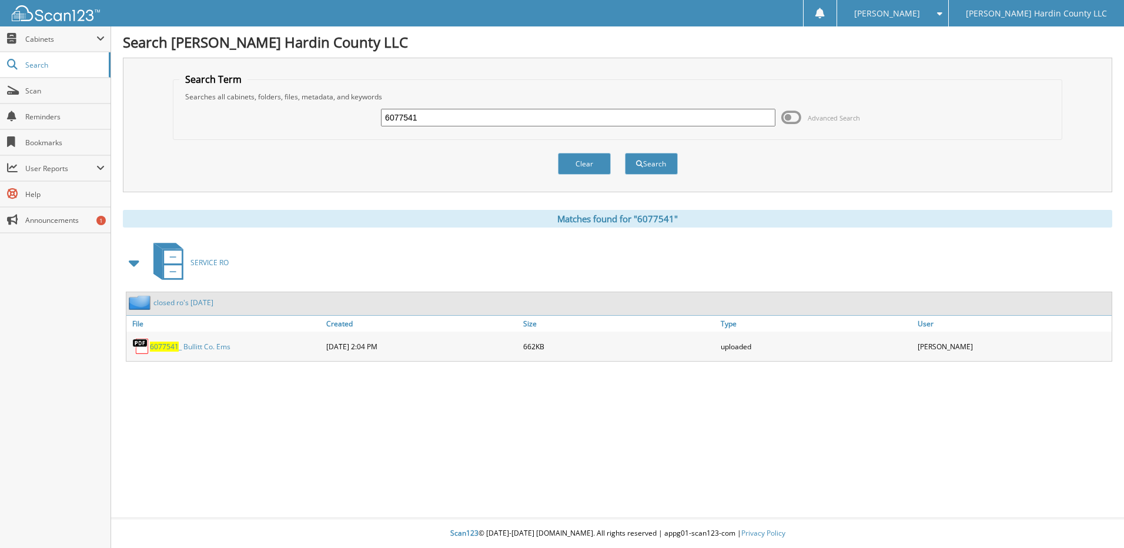
click at [443, 123] on input "6077541" at bounding box center [578, 118] width 394 height 18
type input "6077515"
click at [625, 153] on button "Search" at bounding box center [651, 164] width 53 height 22
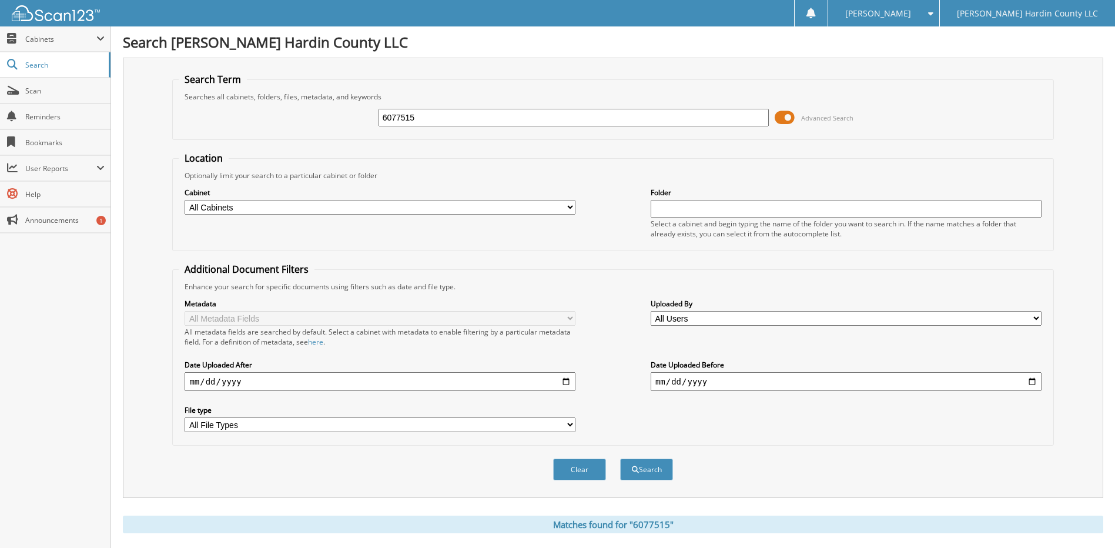
click at [781, 119] on span at bounding box center [785, 118] width 20 height 18
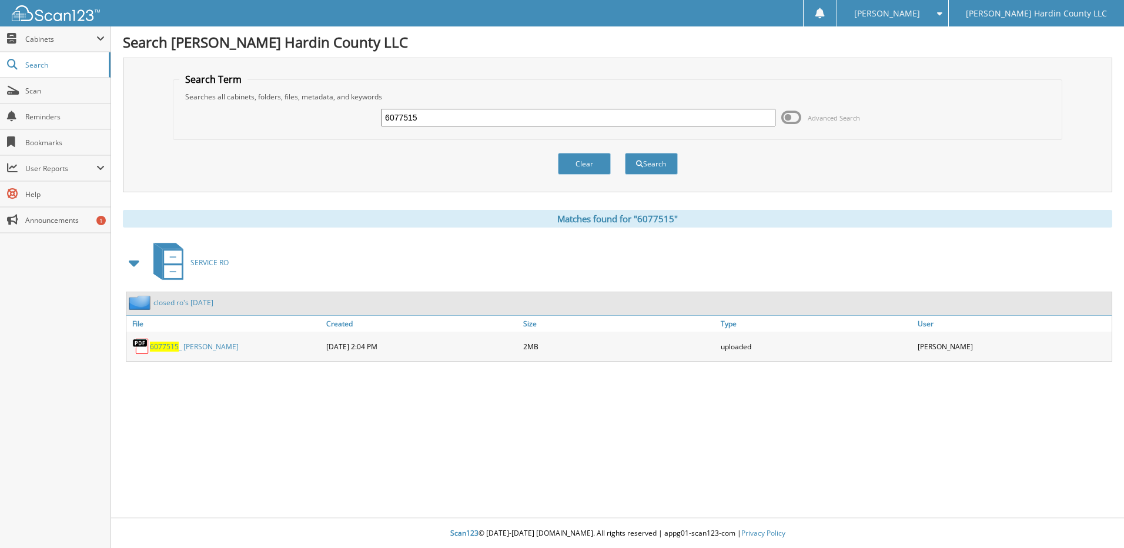
click at [481, 116] on input "6077515" at bounding box center [578, 118] width 394 height 18
type input "6077511"
click at [625, 153] on button "Search" at bounding box center [651, 164] width 53 height 22
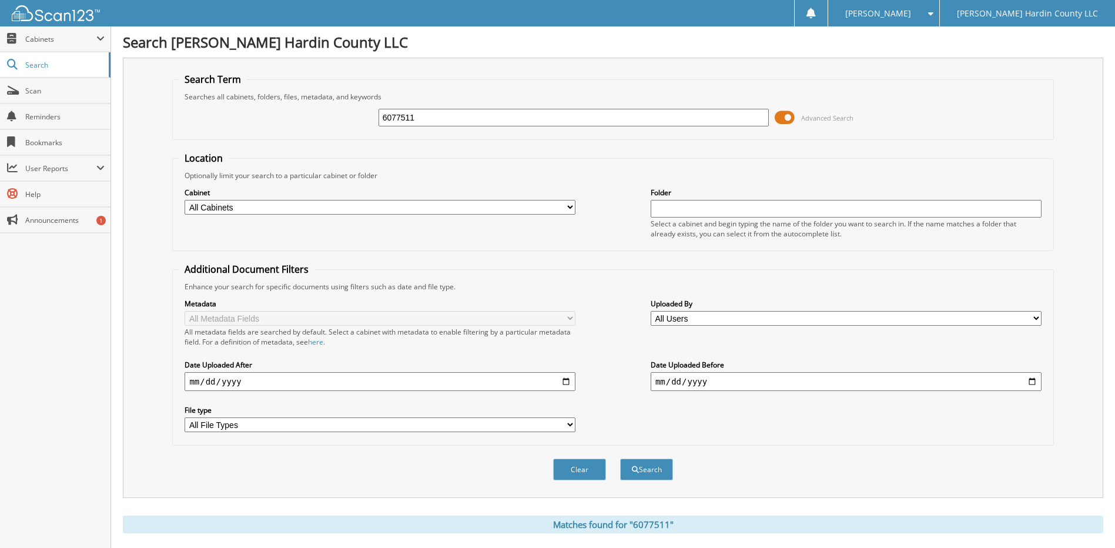
click at [785, 116] on span at bounding box center [785, 118] width 20 height 18
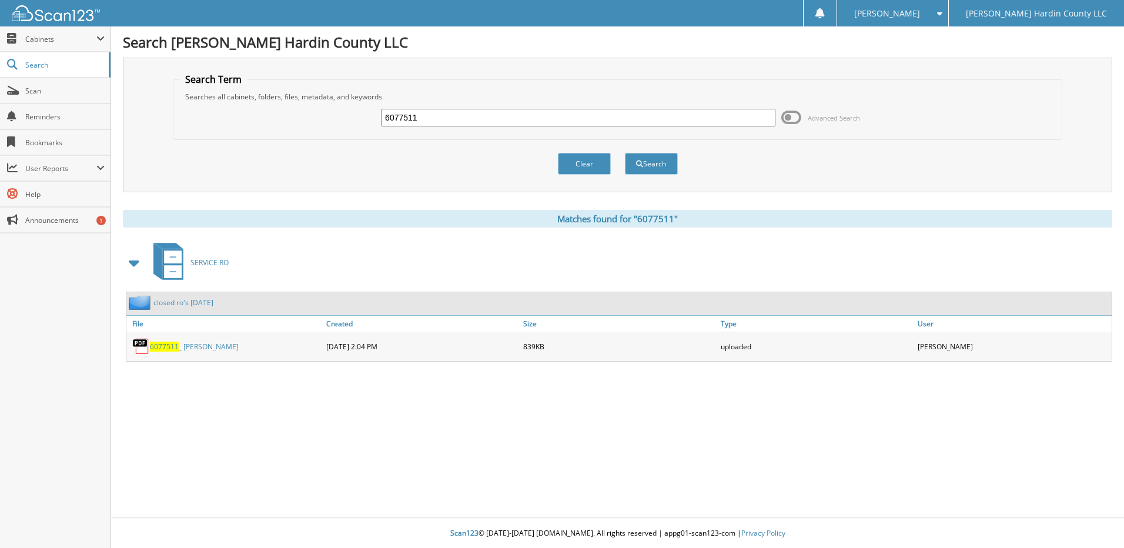
click at [460, 106] on div "6077511 Advanced Search" at bounding box center [617, 118] width 876 height 32
click at [457, 113] on input "6077511" at bounding box center [578, 118] width 394 height 18
type input "6077461"
click at [625, 153] on button "Search" at bounding box center [651, 164] width 53 height 22
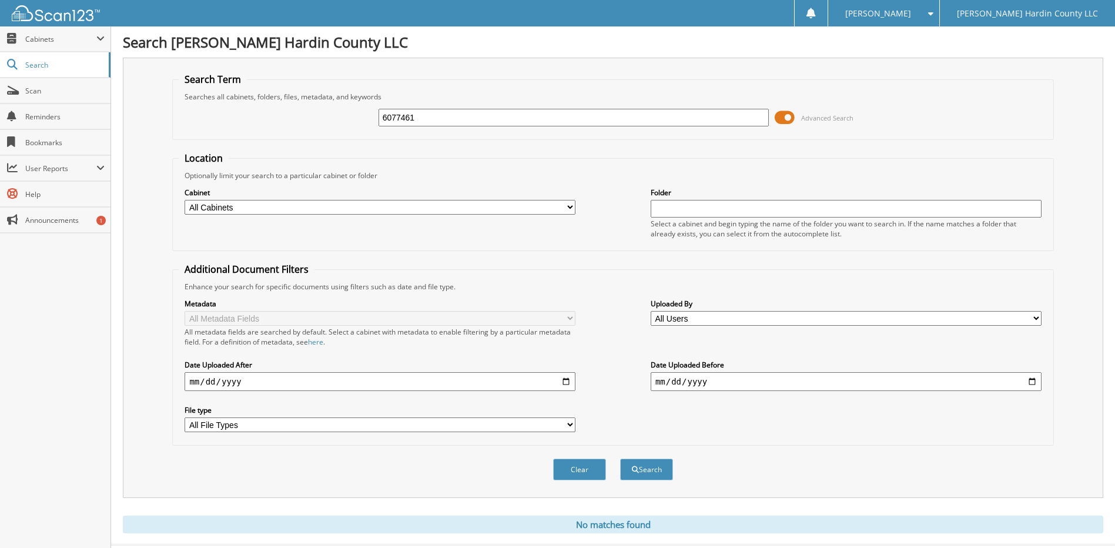
click at [782, 117] on span at bounding box center [785, 118] width 20 height 18
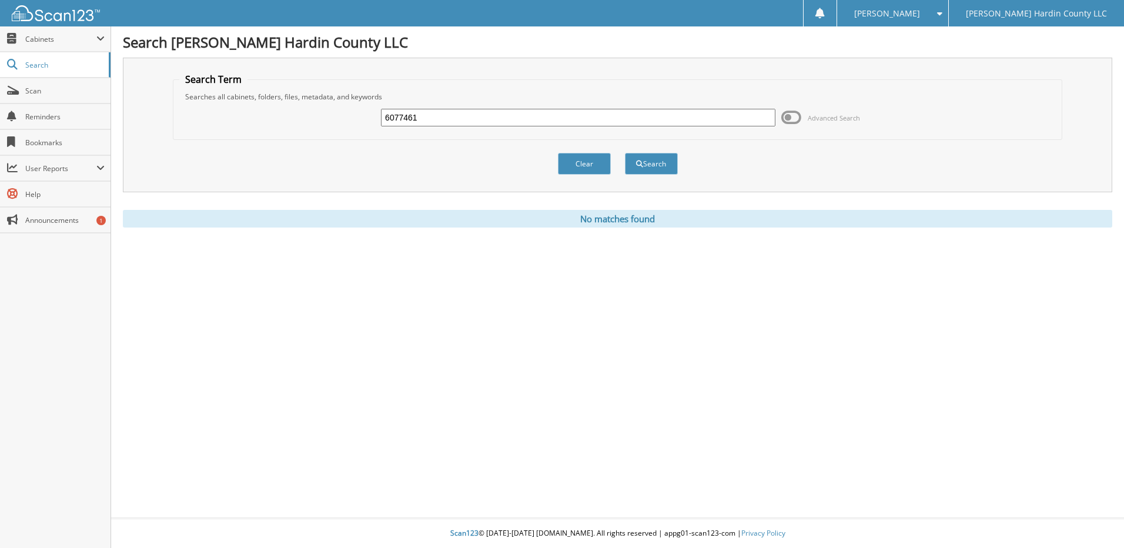
click at [501, 119] on input "6077461" at bounding box center [578, 118] width 394 height 18
type input "6"
